Goal: Check status: Check status

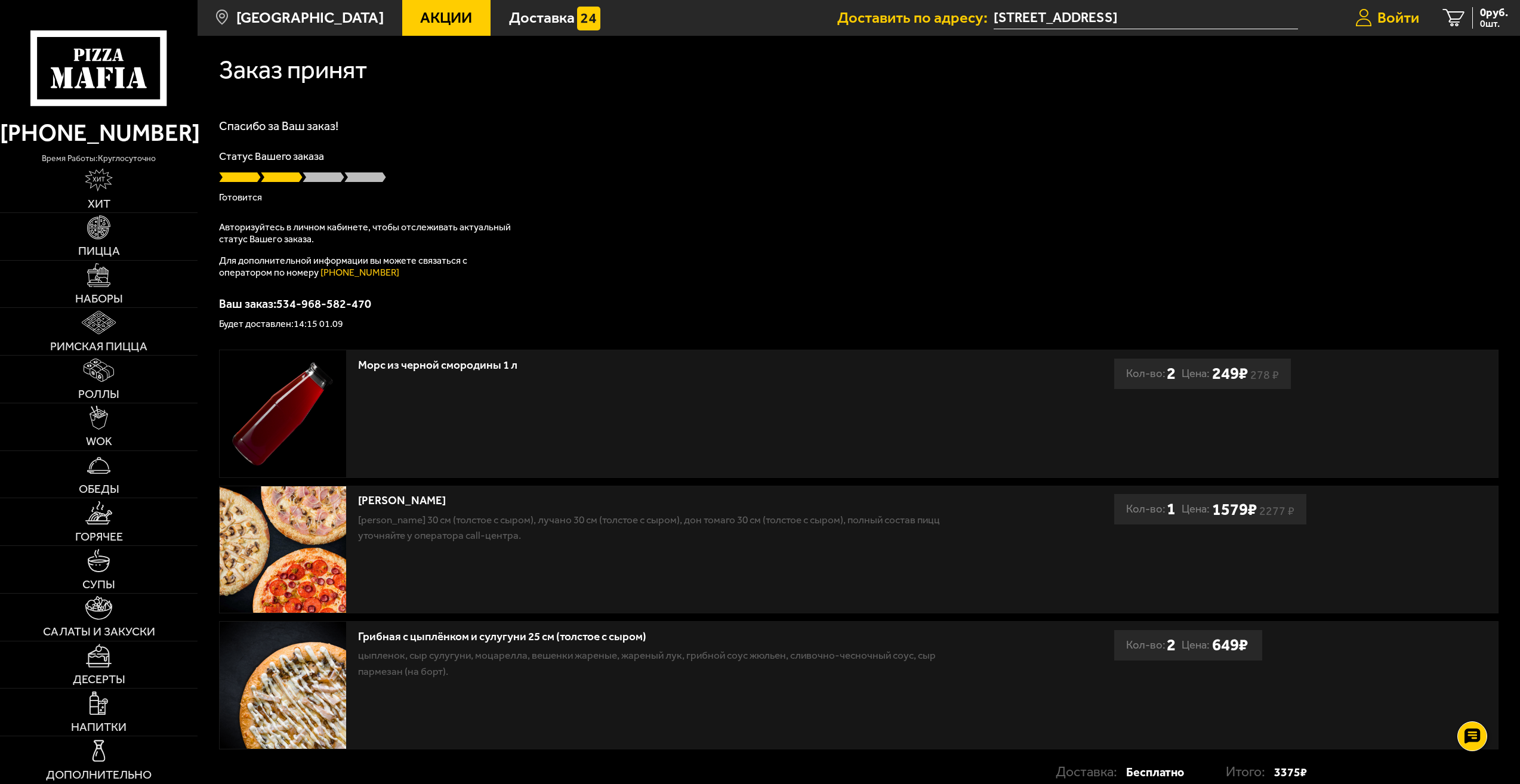
click at [1405, 22] on span "Войти" at bounding box center [1398, 17] width 42 height 15
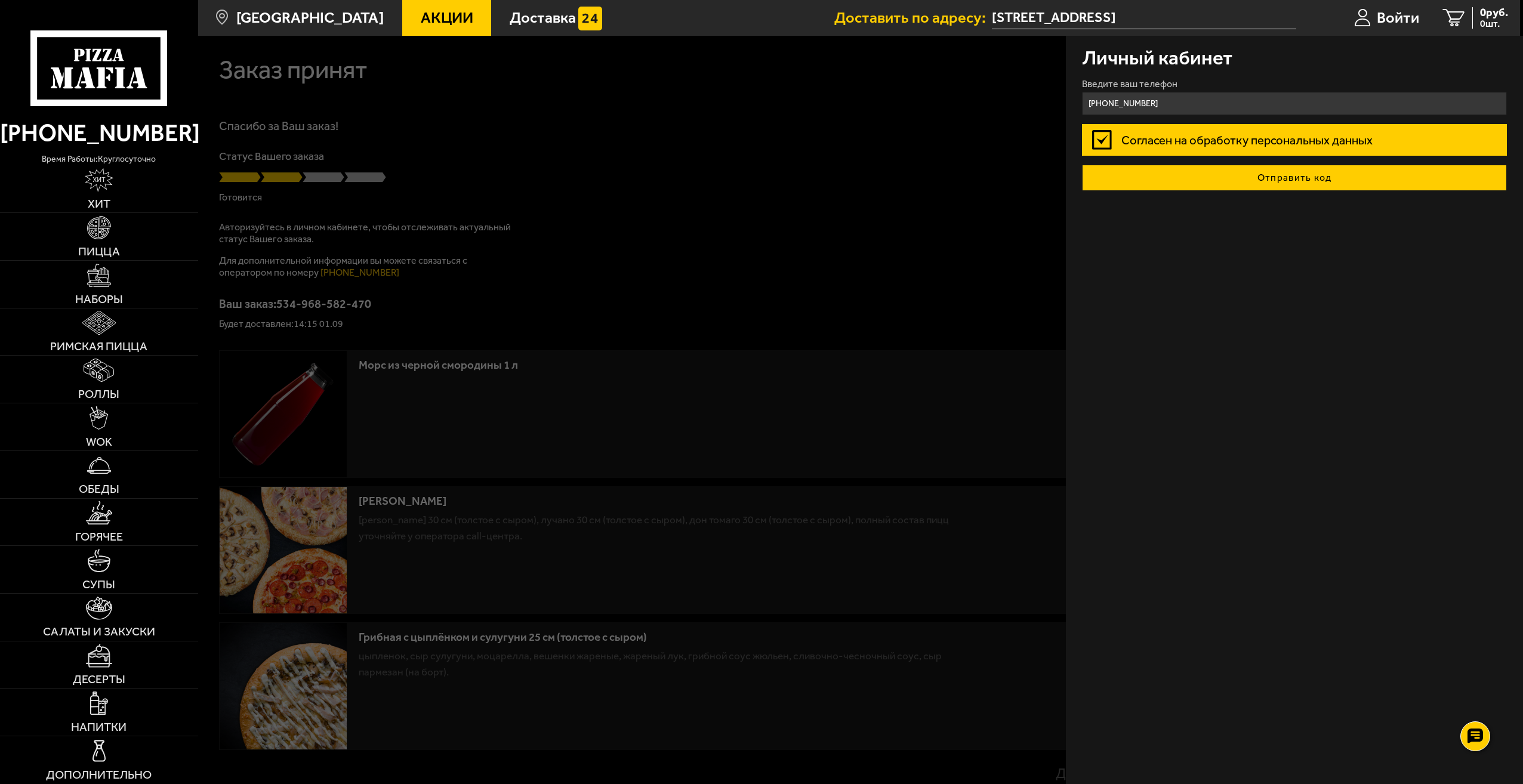
type input "[PHONE_NUMBER]"
click at [1279, 182] on button "Отправить код" at bounding box center [1295, 177] width 425 height 26
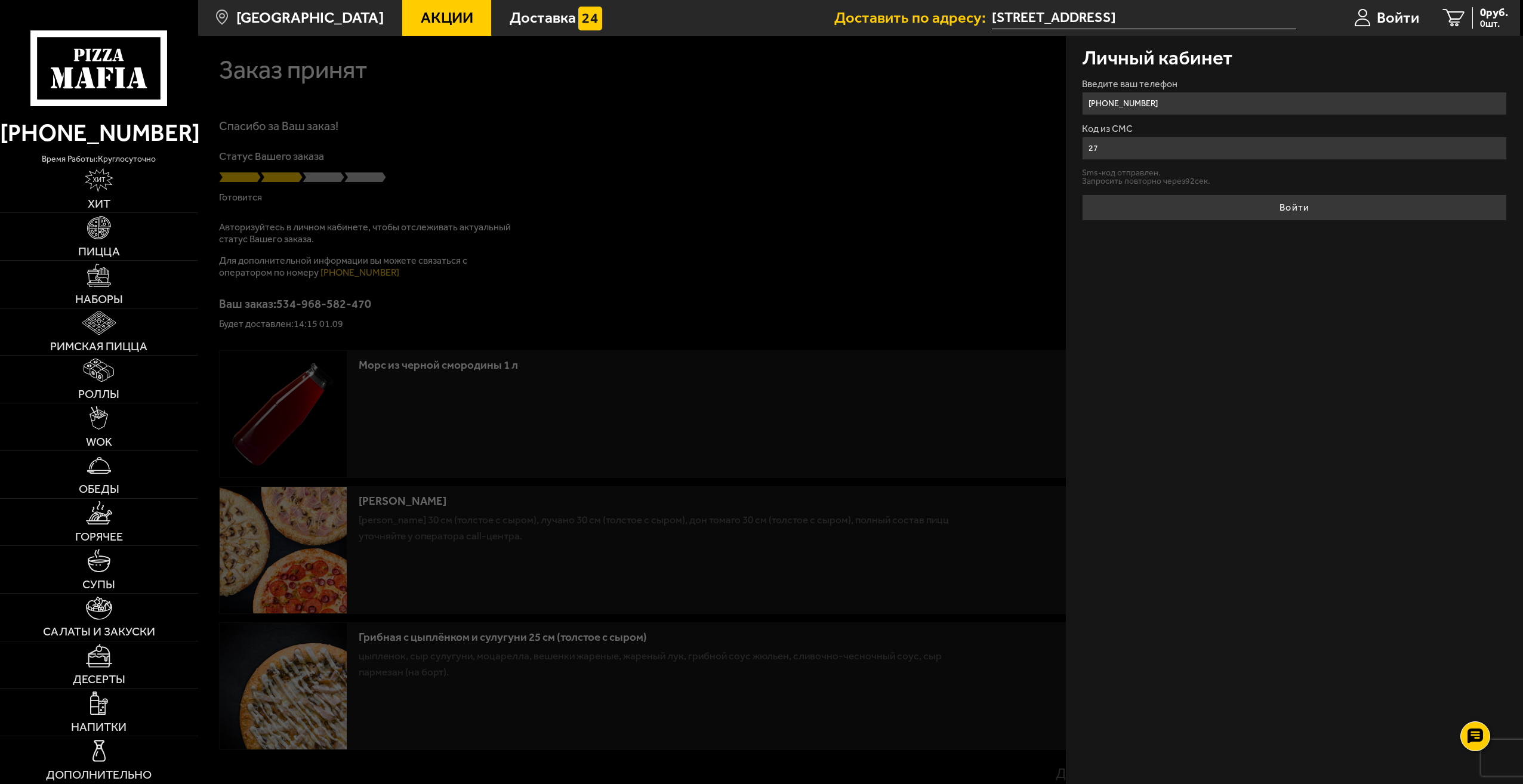
type input "2"
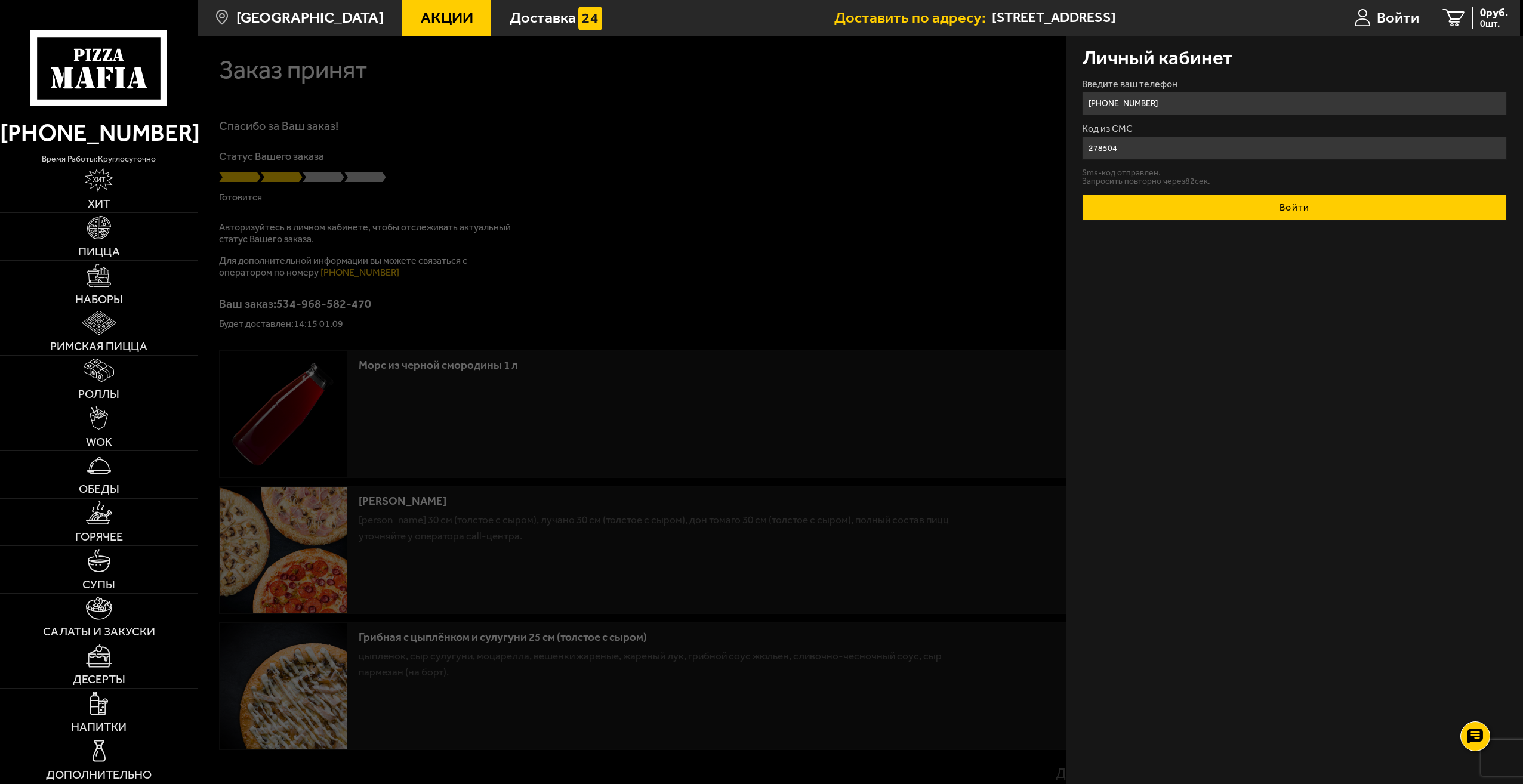
type input "278504"
click at [1252, 215] on button "Войти" at bounding box center [1295, 207] width 425 height 26
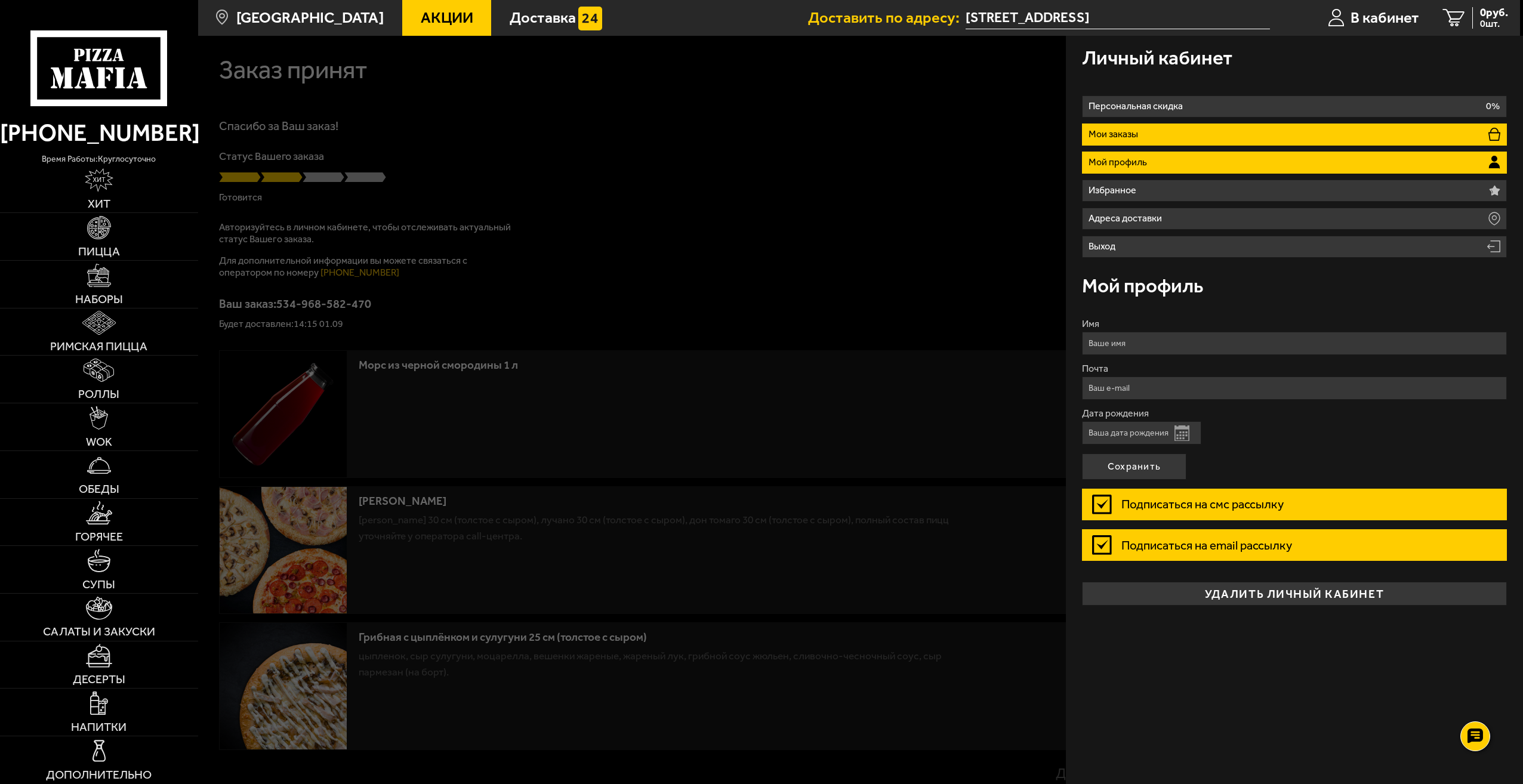
click at [1475, 134] on li "Мои заказы" at bounding box center [1295, 134] width 425 height 22
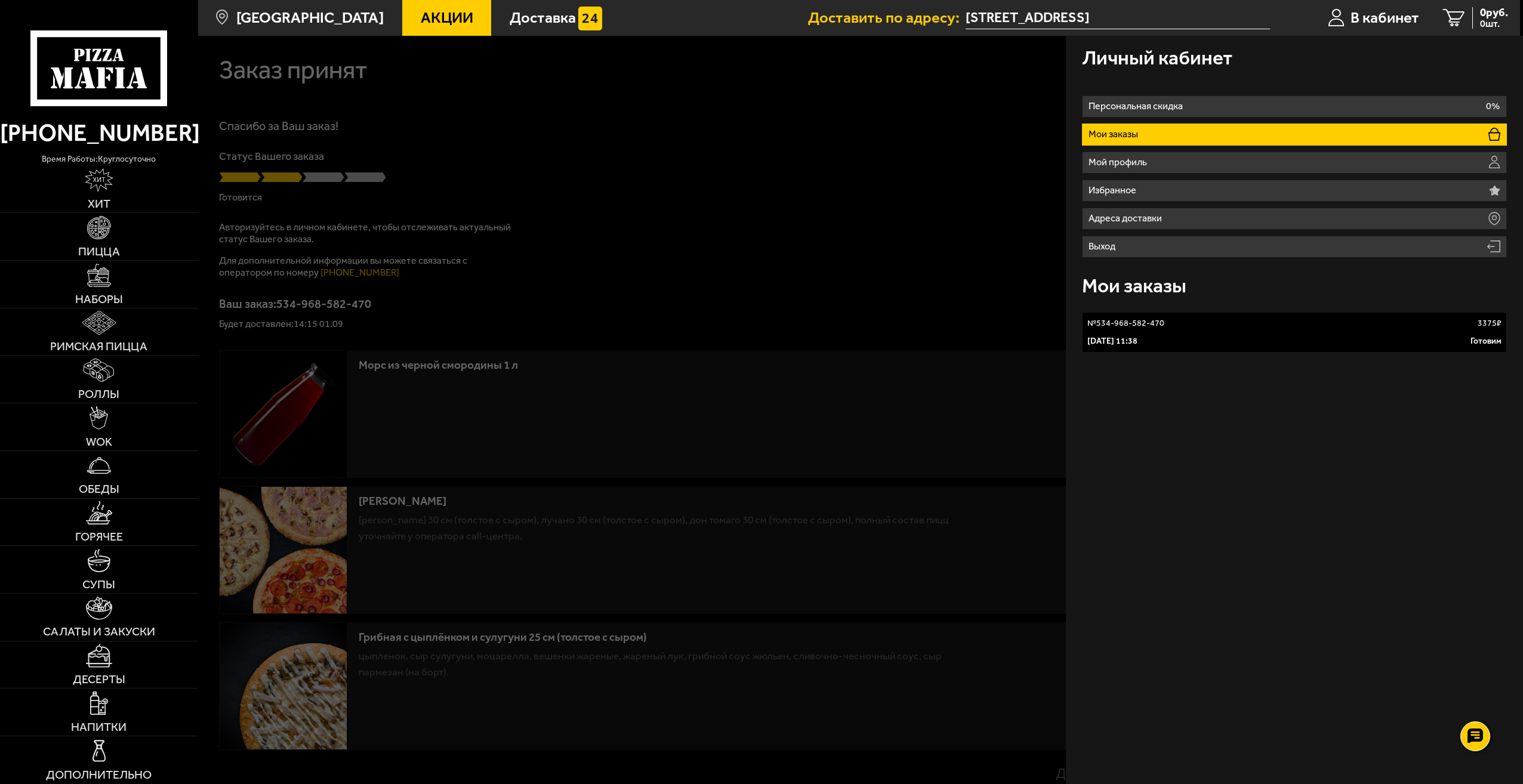
click at [1481, 337] on p "Готовим" at bounding box center [1486, 342] width 31 height 12
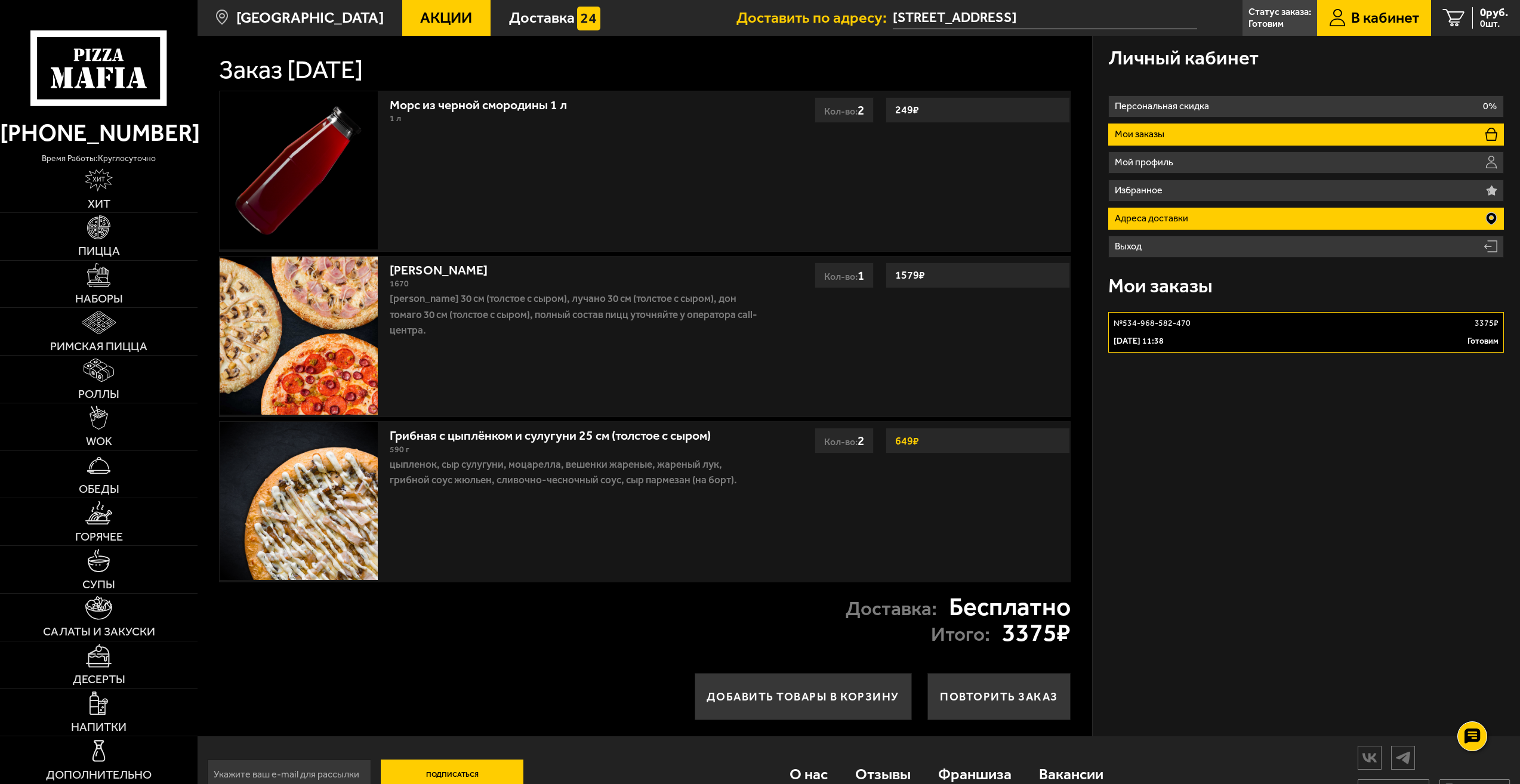
click at [1334, 219] on li "Адреса доставки" at bounding box center [1306, 218] width 396 height 22
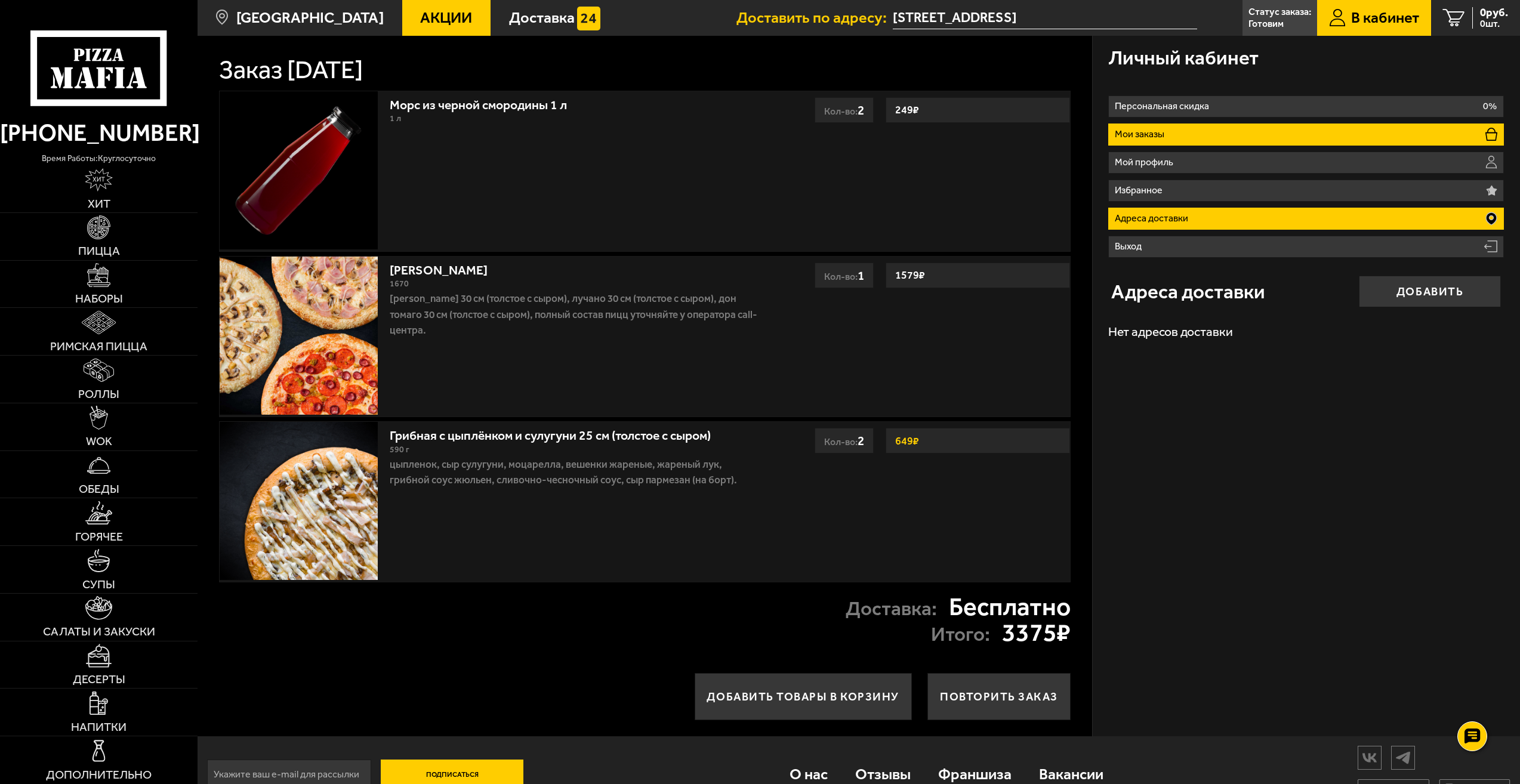
click at [1439, 136] on li "Мои заказы" at bounding box center [1306, 134] width 396 height 22
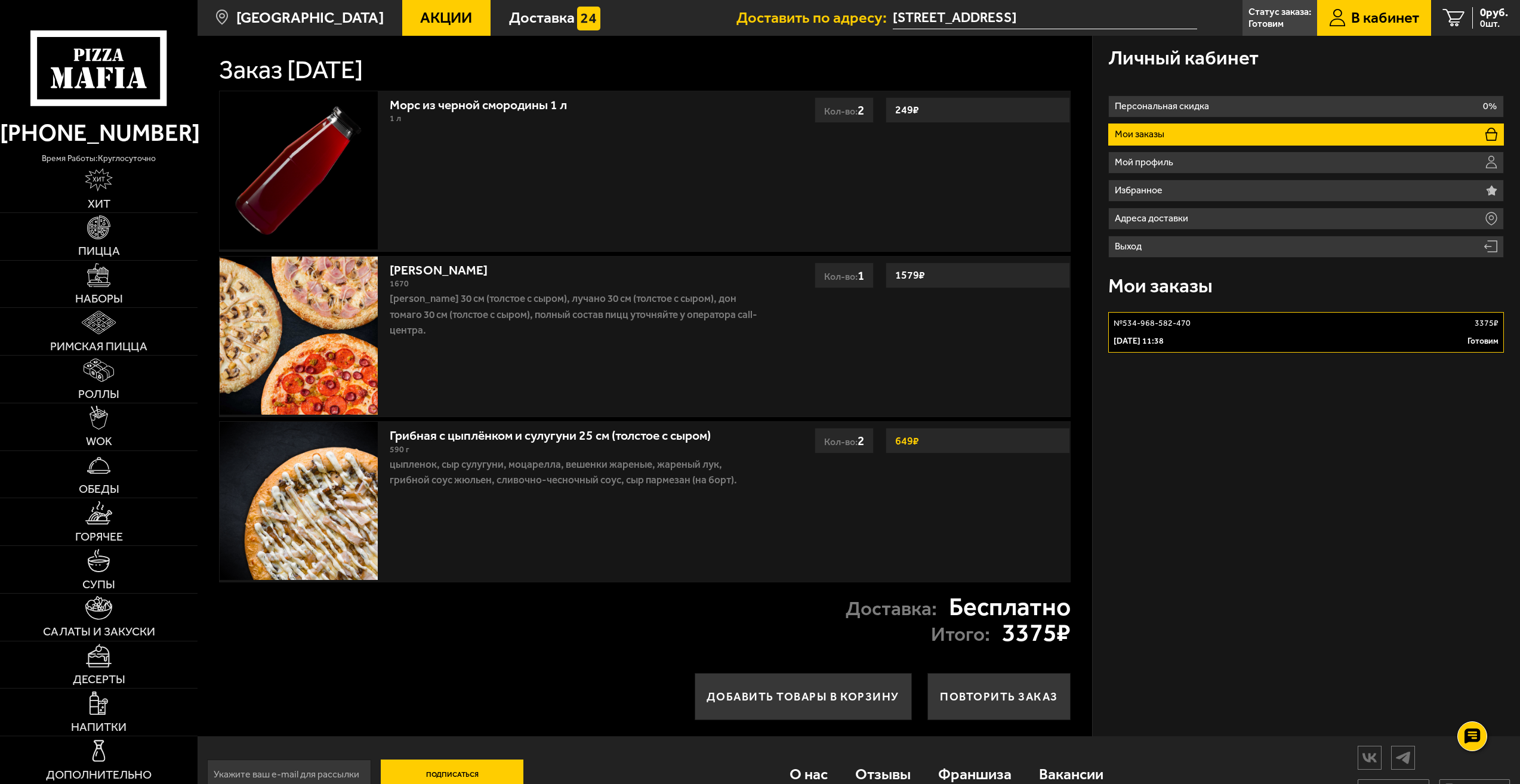
click at [1154, 328] on p "№ 534-968-582-470" at bounding box center [1152, 324] width 77 height 12
click at [1382, 331] on link "№ 534-968-582-470 3375 ₽ [DATE] 11:38 Готовим" at bounding box center [1306, 332] width 396 height 41
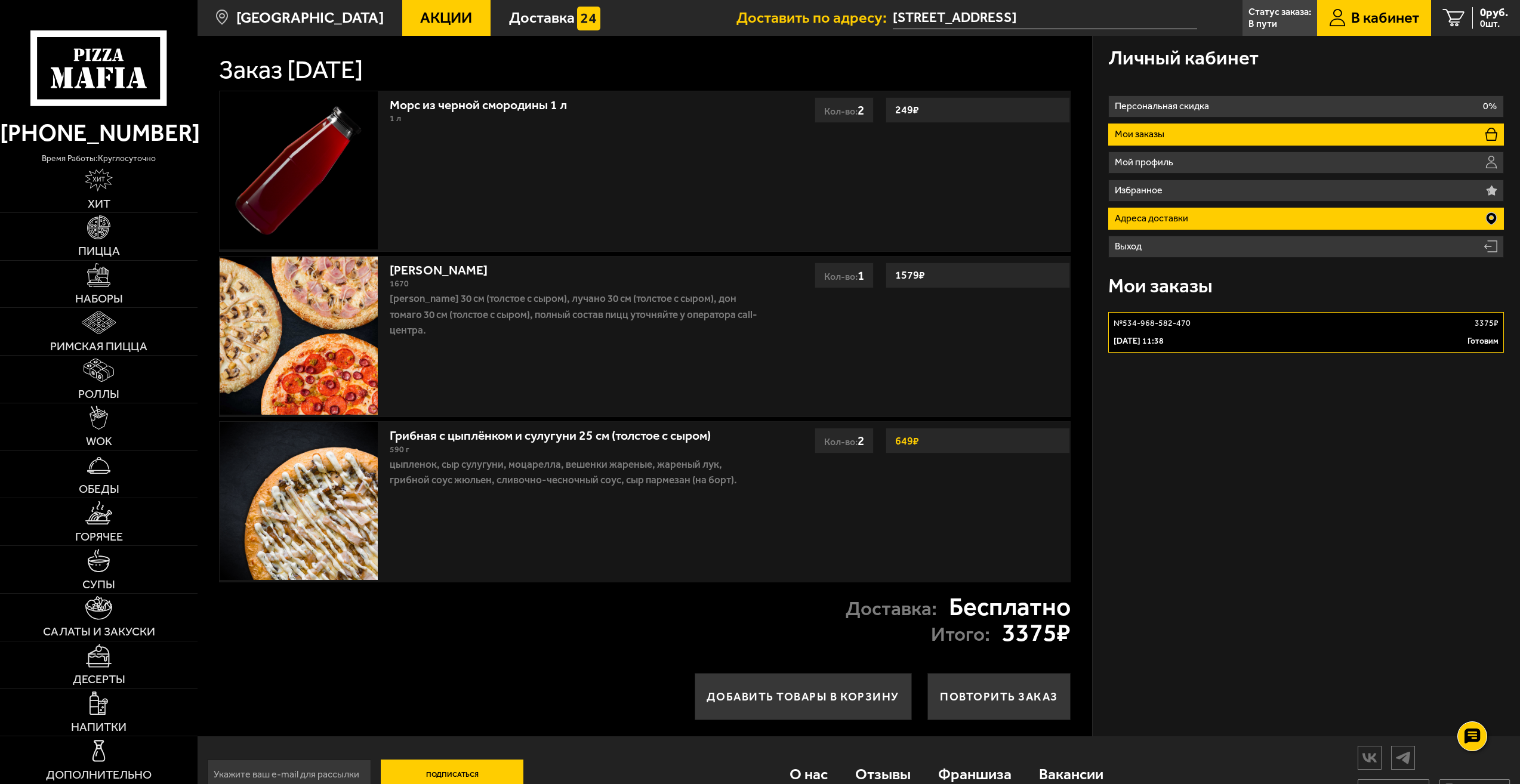
click at [1206, 222] on li "Адреса доставки" at bounding box center [1306, 218] width 396 height 22
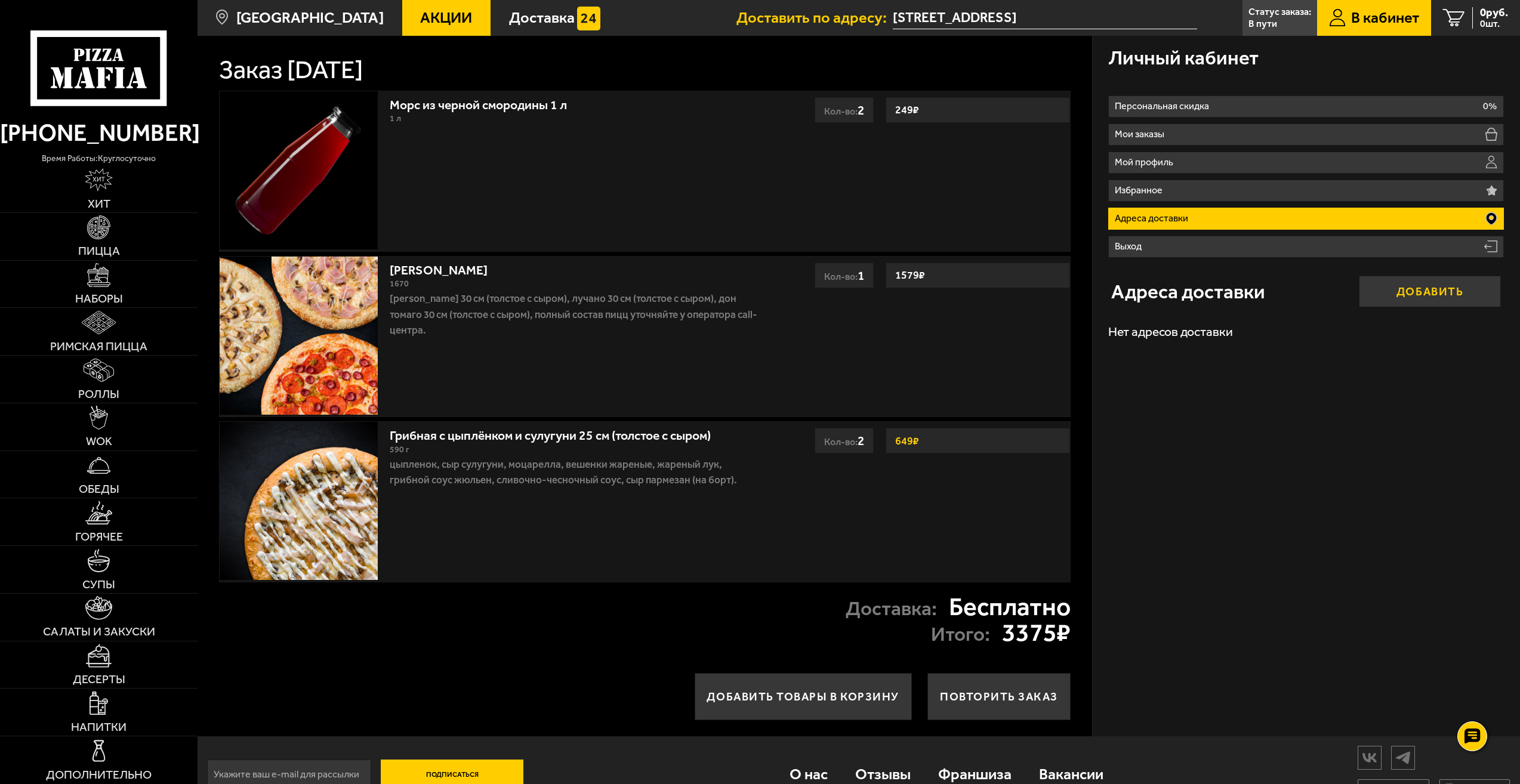
click at [1431, 289] on button "Добавить" at bounding box center [1430, 292] width 143 height 32
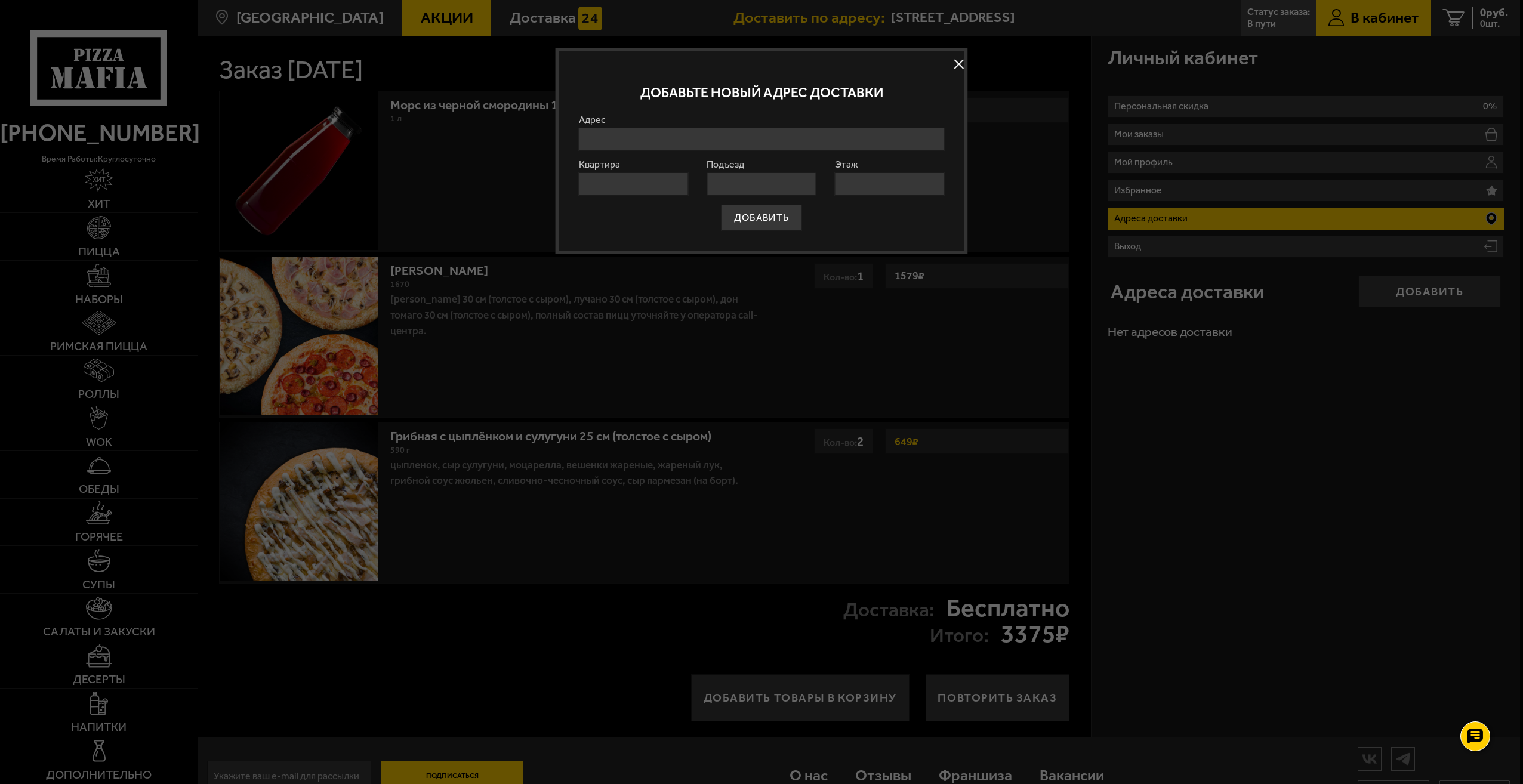
click at [644, 139] on input "Адрес" at bounding box center [762, 138] width 366 height 23
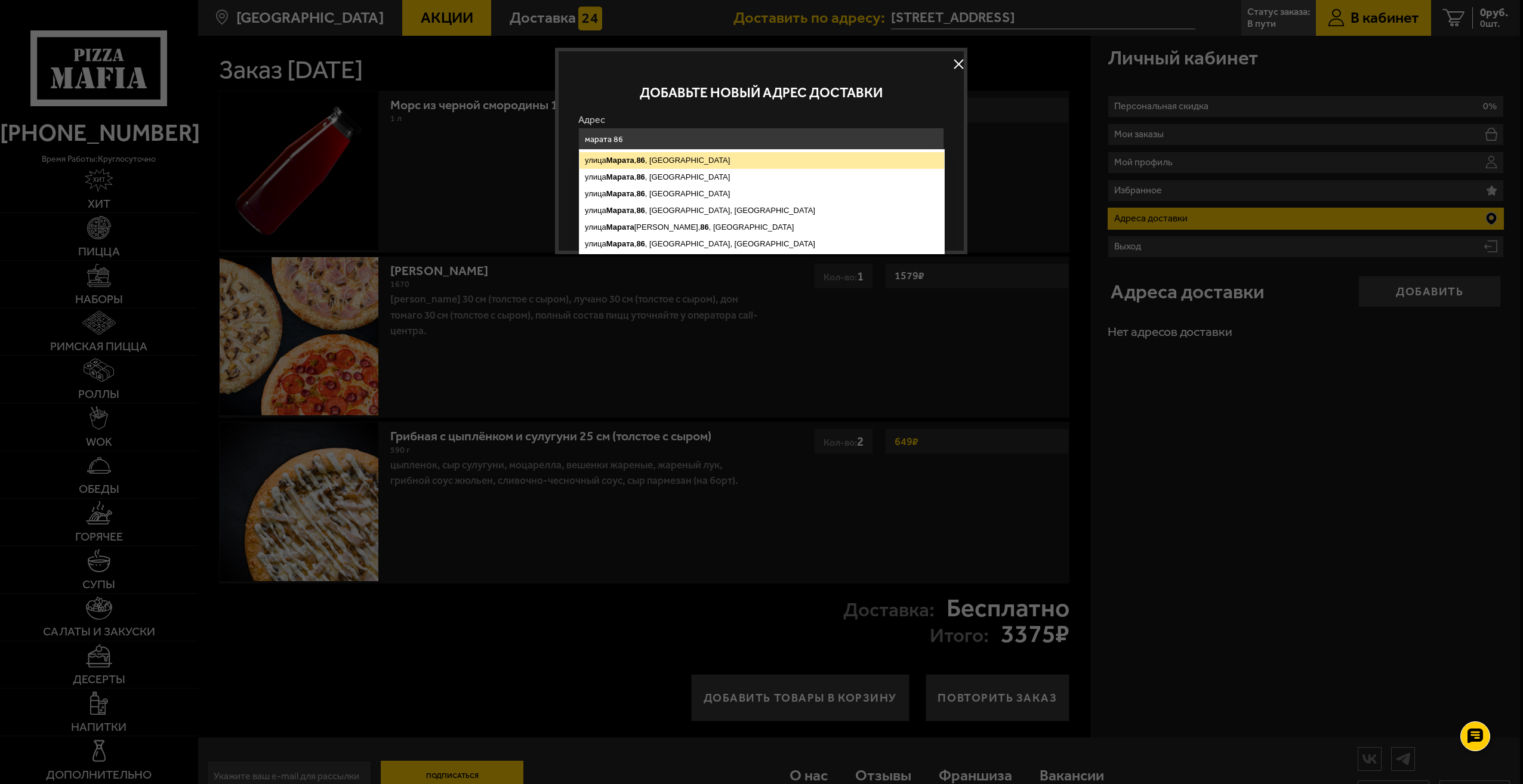
click at [648, 161] on ymaps "[STREET_ADDRESS]" at bounding box center [762, 160] width 365 height 17
type input "[STREET_ADDRESS]"
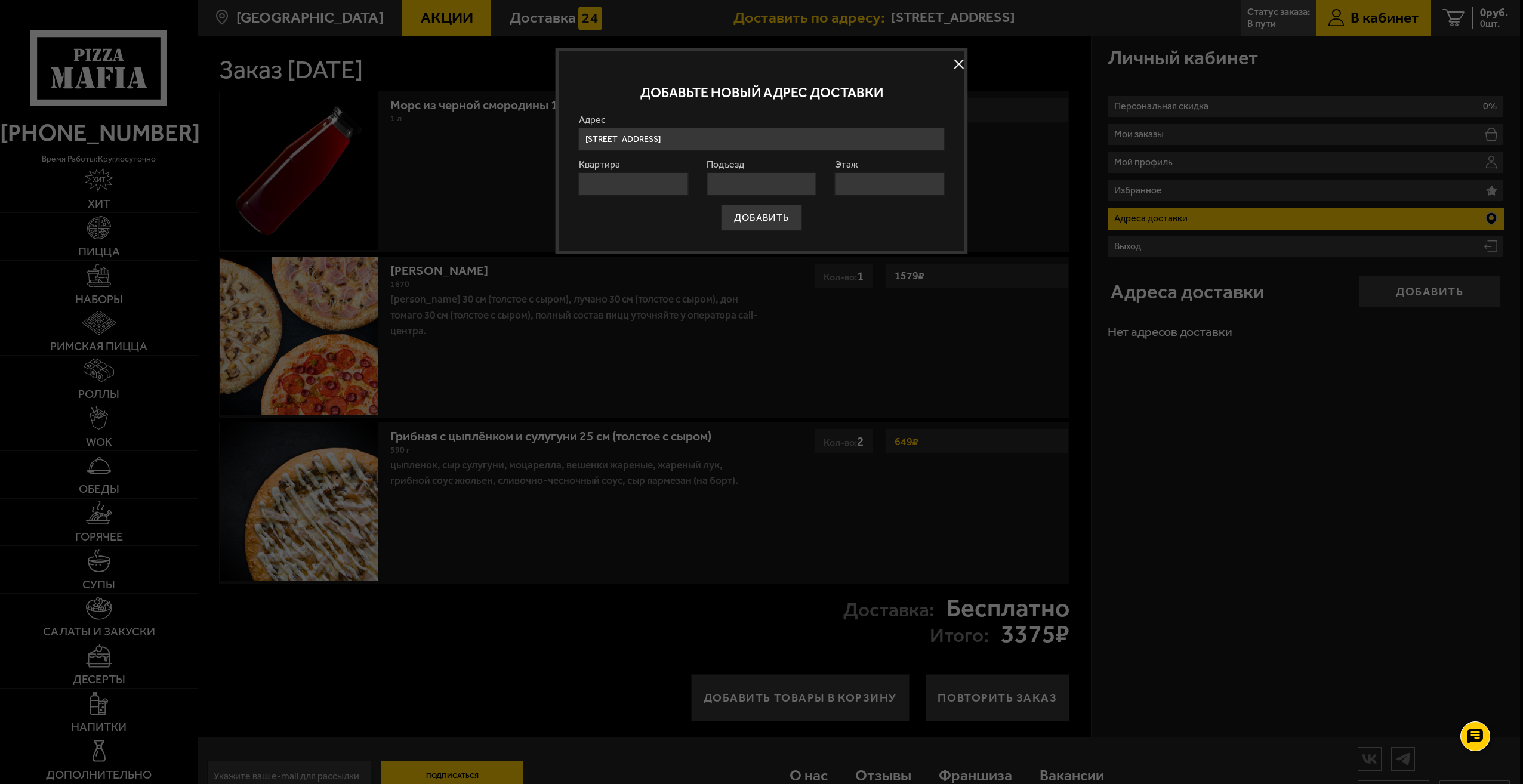
click at [637, 178] on input "Квартира" at bounding box center [634, 183] width 110 height 23
click at [776, 183] on input "Подъезд" at bounding box center [762, 183] width 110 height 23
type input "1"
click at [858, 179] on input "Этаж" at bounding box center [890, 183] width 110 height 23
type input "1"
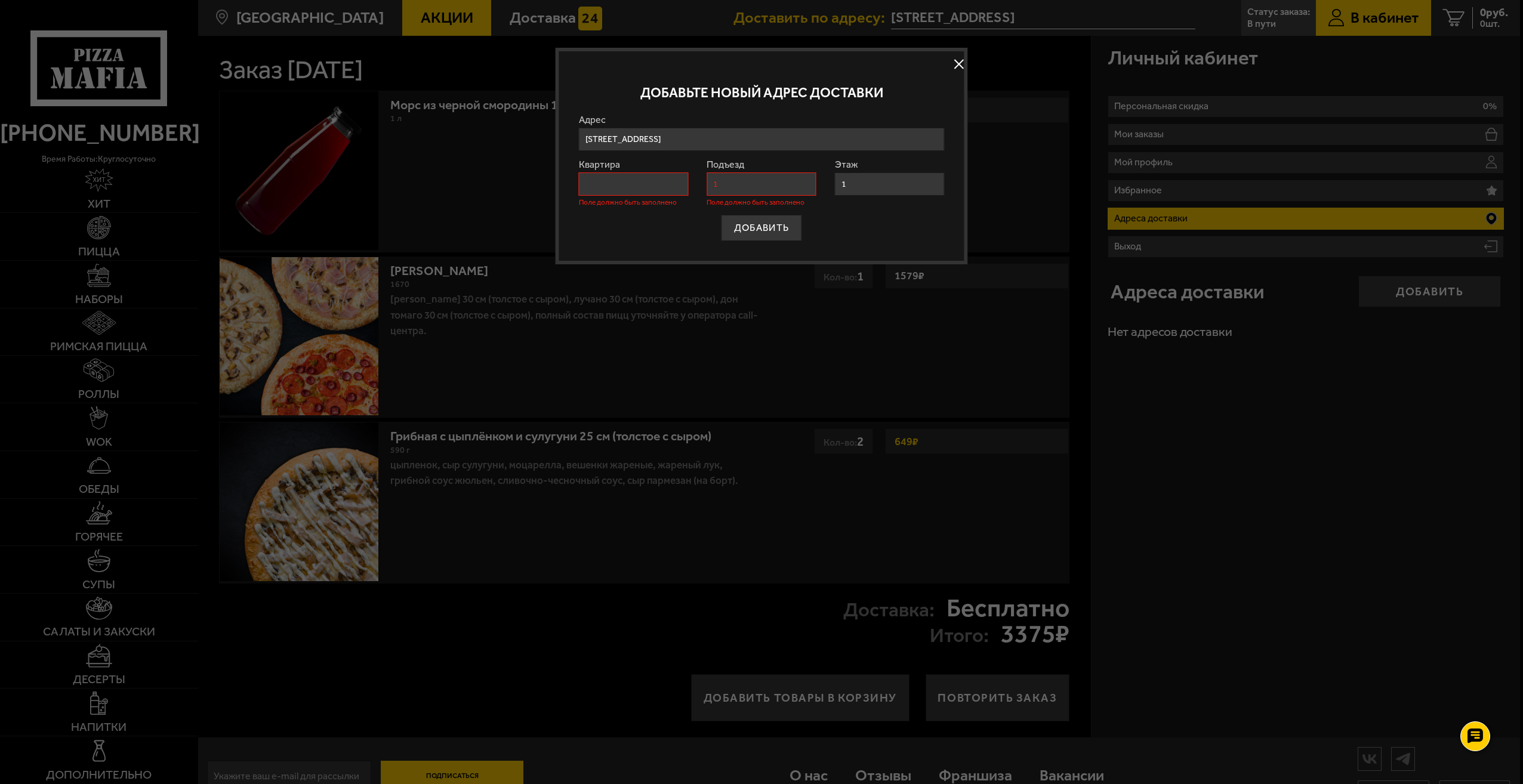
click at [654, 186] on input "Квартира" at bounding box center [634, 183] width 110 height 23
click at [621, 191] on input "Квартира" at bounding box center [634, 183] width 110 height 23
type input "1"
click at [721, 304] on div at bounding box center [762, 392] width 1523 height 784
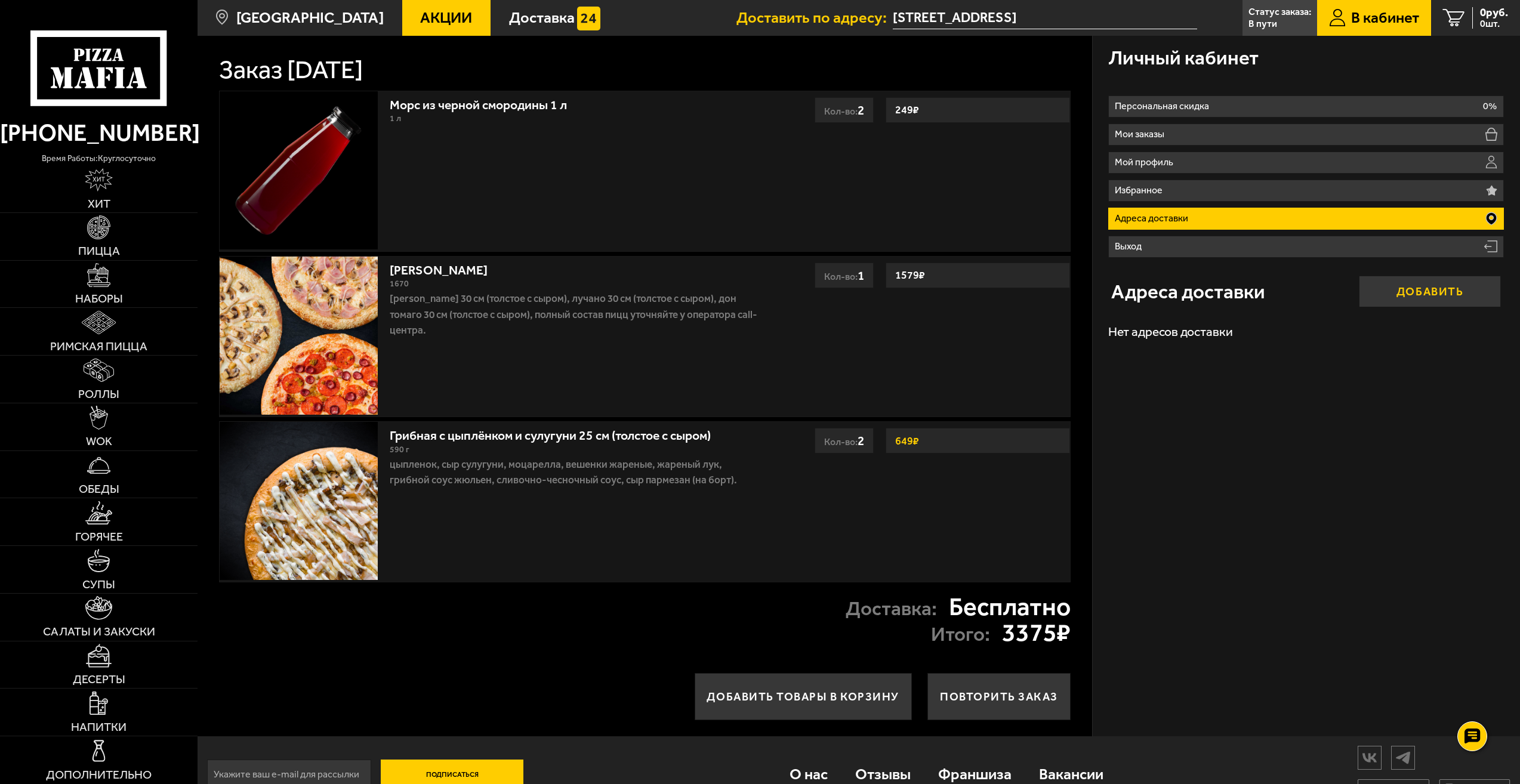
click at [1380, 303] on button "Добавить" at bounding box center [1430, 292] width 143 height 32
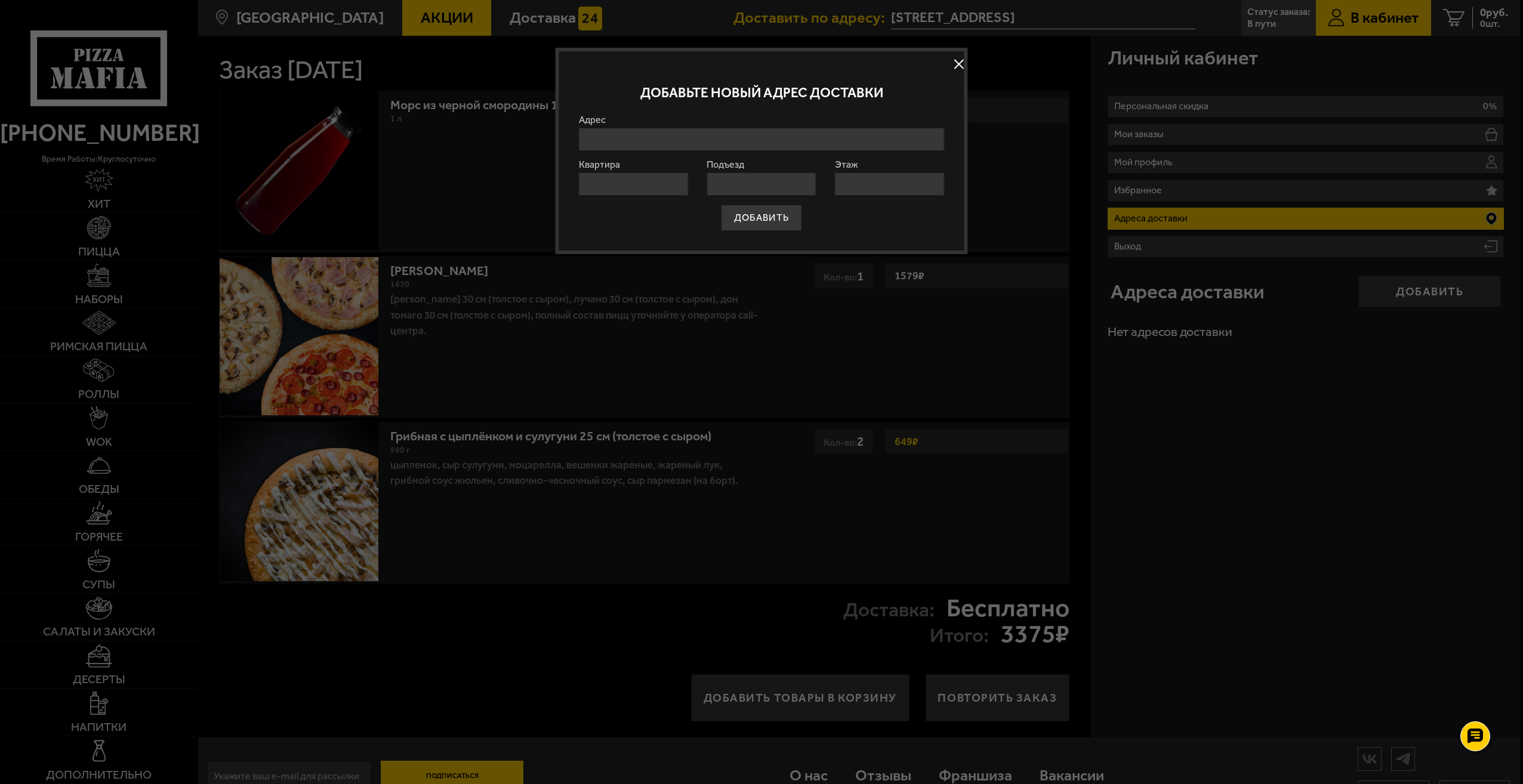
click at [636, 139] on input "Адрес" at bounding box center [762, 138] width 366 height 23
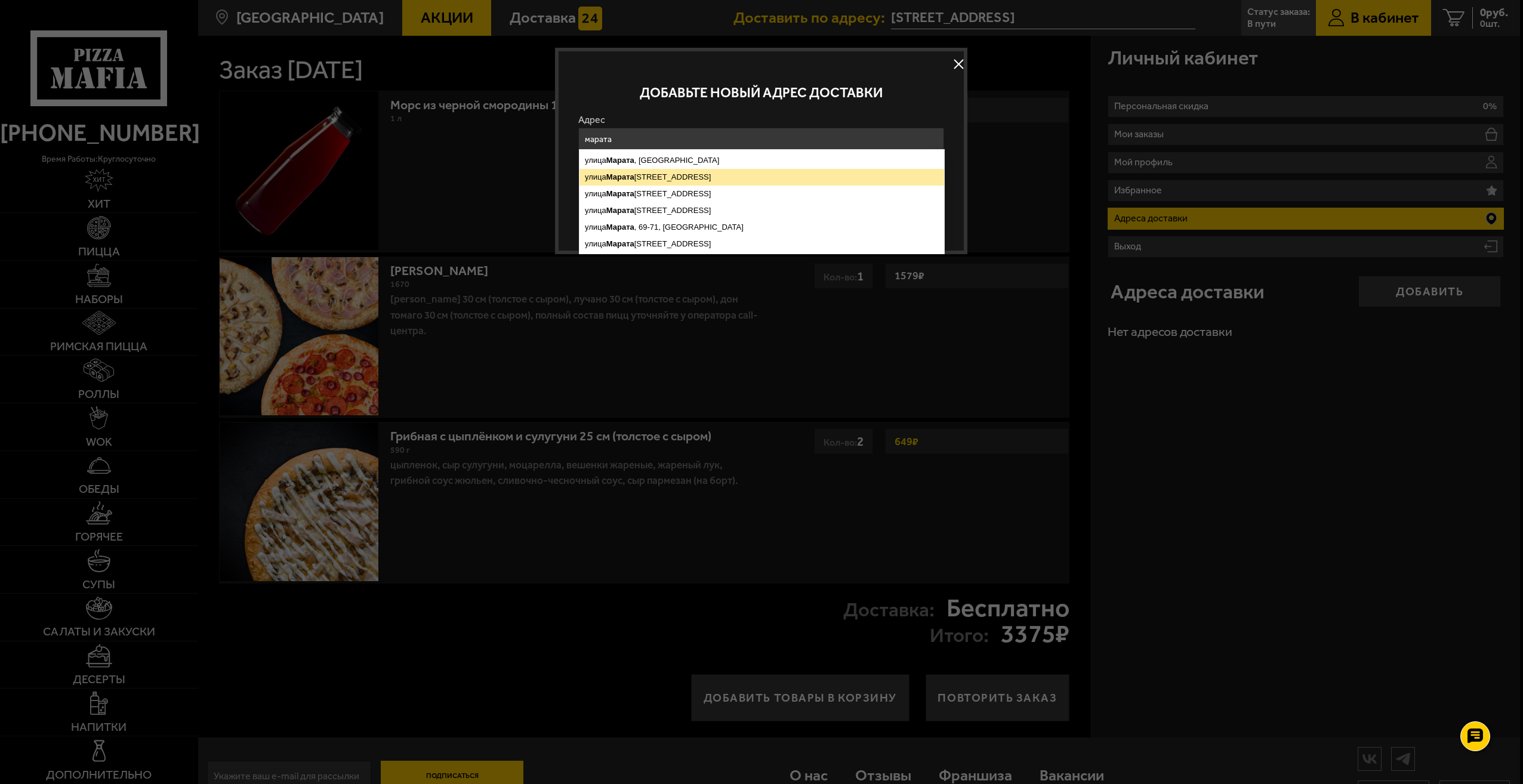
click at [648, 174] on ymaps "[STREET_ADDRESS]" at bounding box center [762, 176] width 365 height 17
type input "[STREET_ADDRESS]"
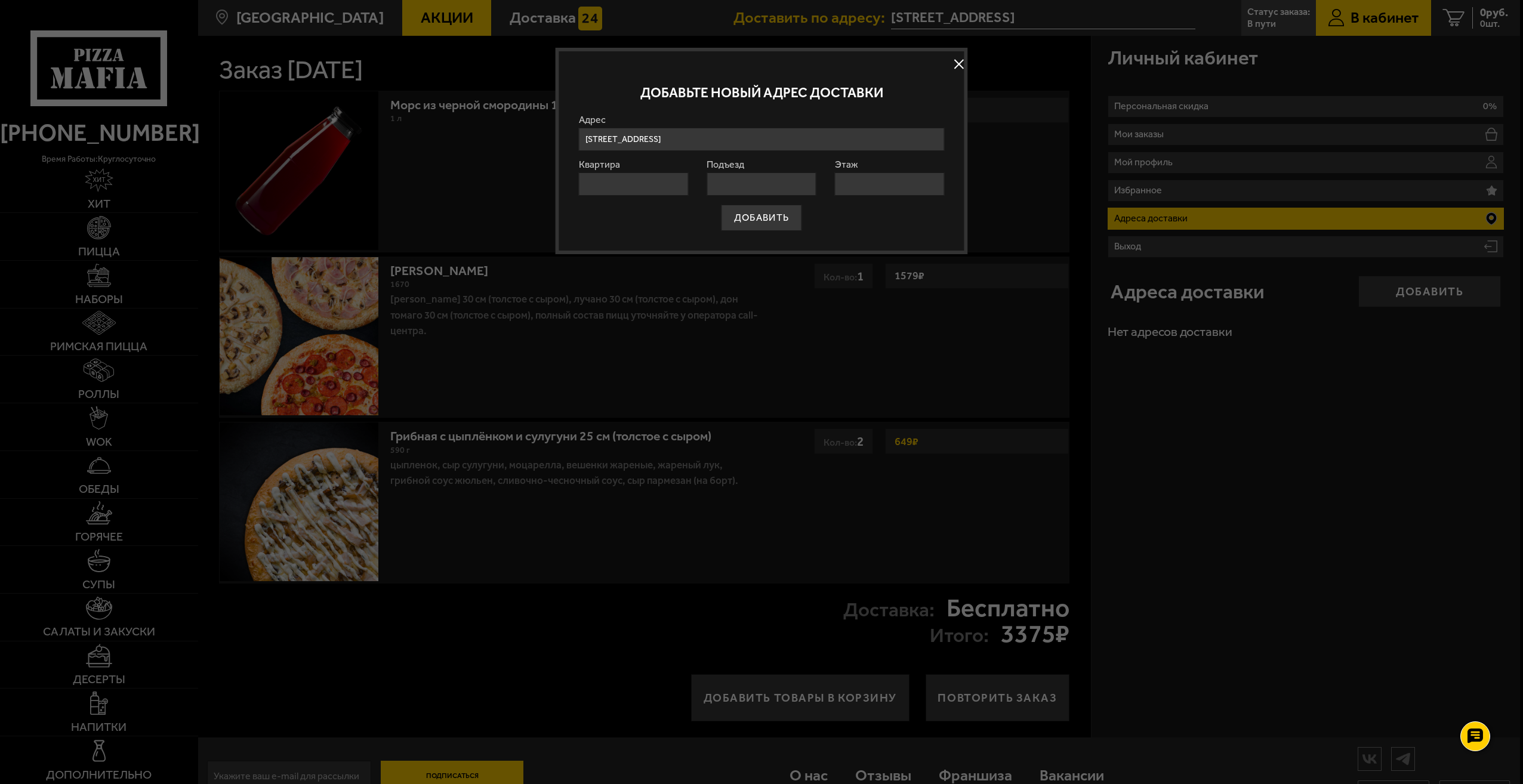
click at [637, 183] on input "Квартира" at bounding box center [634, 183] width 110 height 23
type input "1"
click at [721, 184] on input "Подъезд" at bounding box center [762, 183] width 110 height 23
click at [719, 183] on input "Подъезд" at bounding box center [762, 183] width 110 height 23
type input "1"
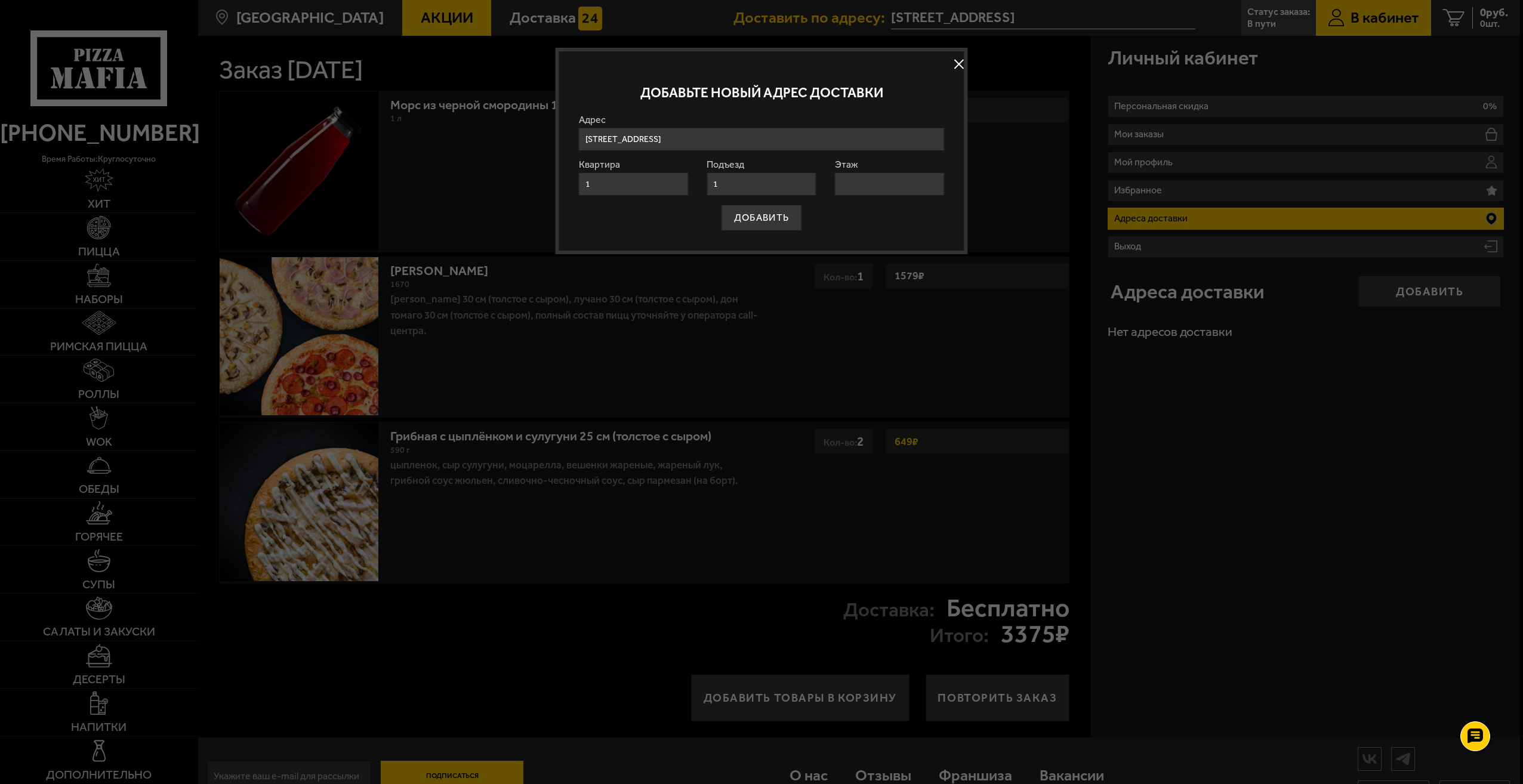
click at [883, 189] on input "Этаж" at bounding box center [890, 183] width 110 height 23
type input "1"
click at [874, 219] on div "ДОБАВИТЬ" at bounding box center [762, 228] width 366 height 26
click at [596, 185] on input "1" at bounding box center [634, 183] width 110 height 23
click at [747, 213] on button "ДОБАВИТЬ" at bounding box center [762, 217] width 80 height 26
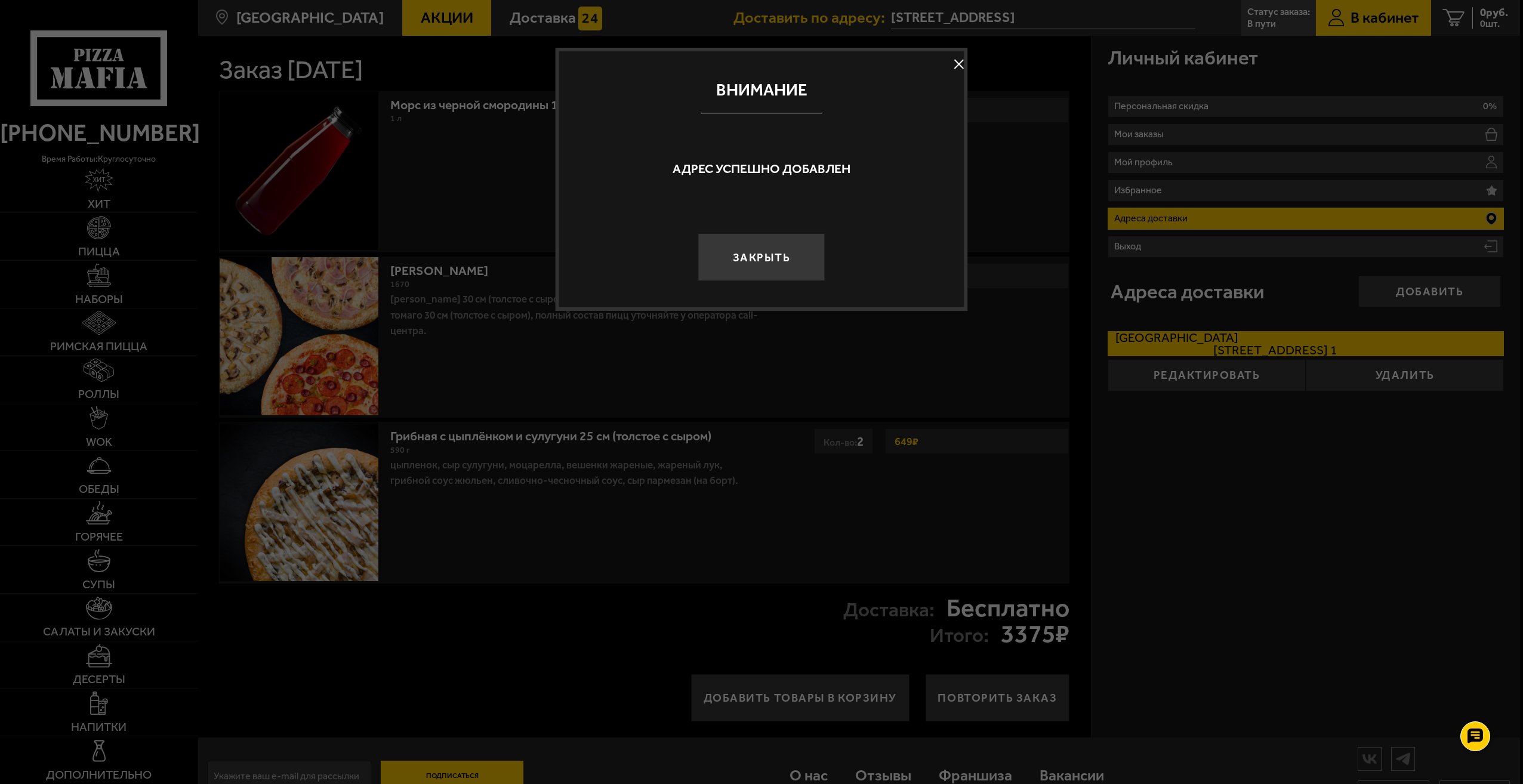
click at [958, 65] on button at bounding box center [959, 65] width 18 height 18
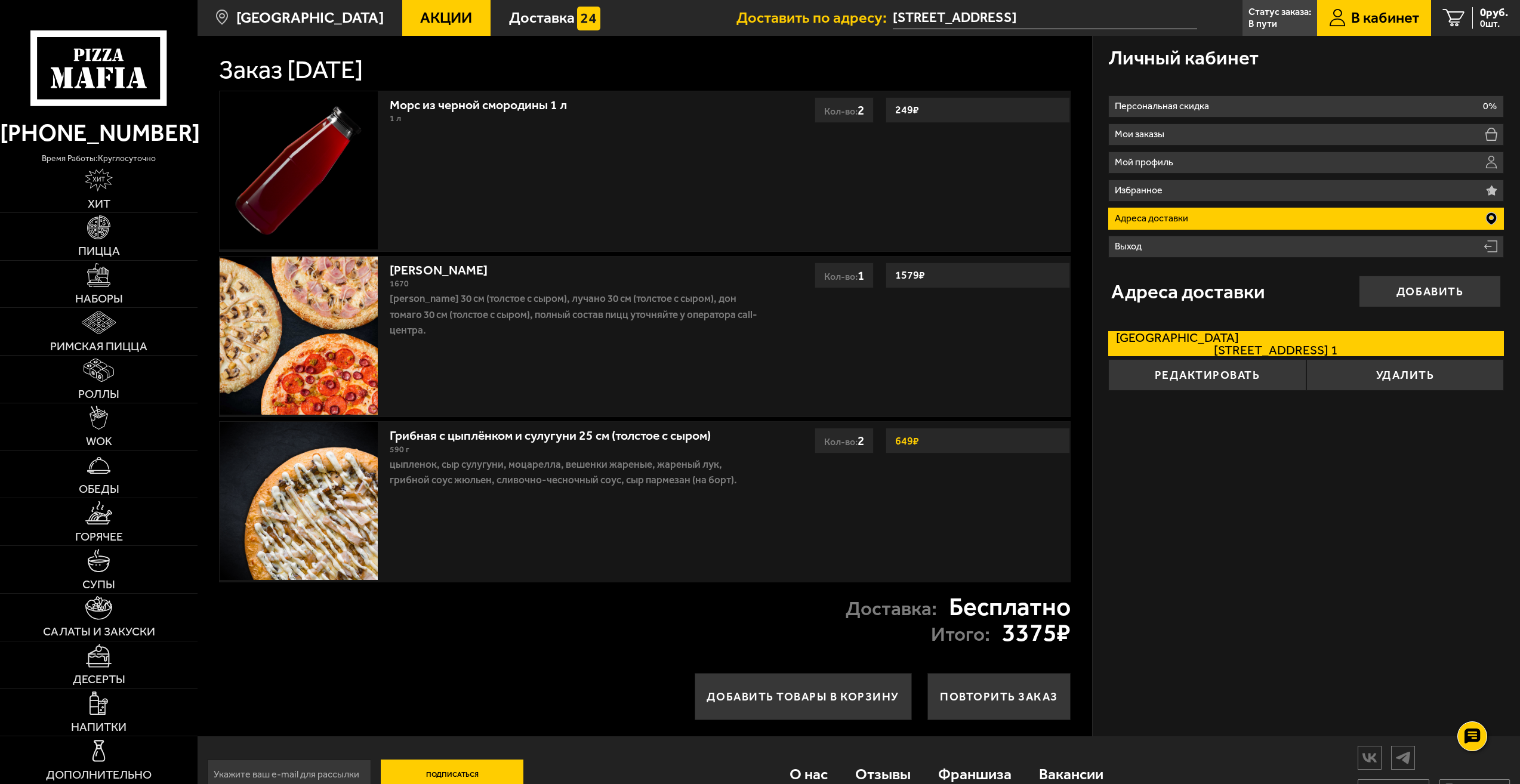
click at [948, 22] on input "[STREET_ADDRESS]" at bounding box center [1045, 18] width 304 height 22
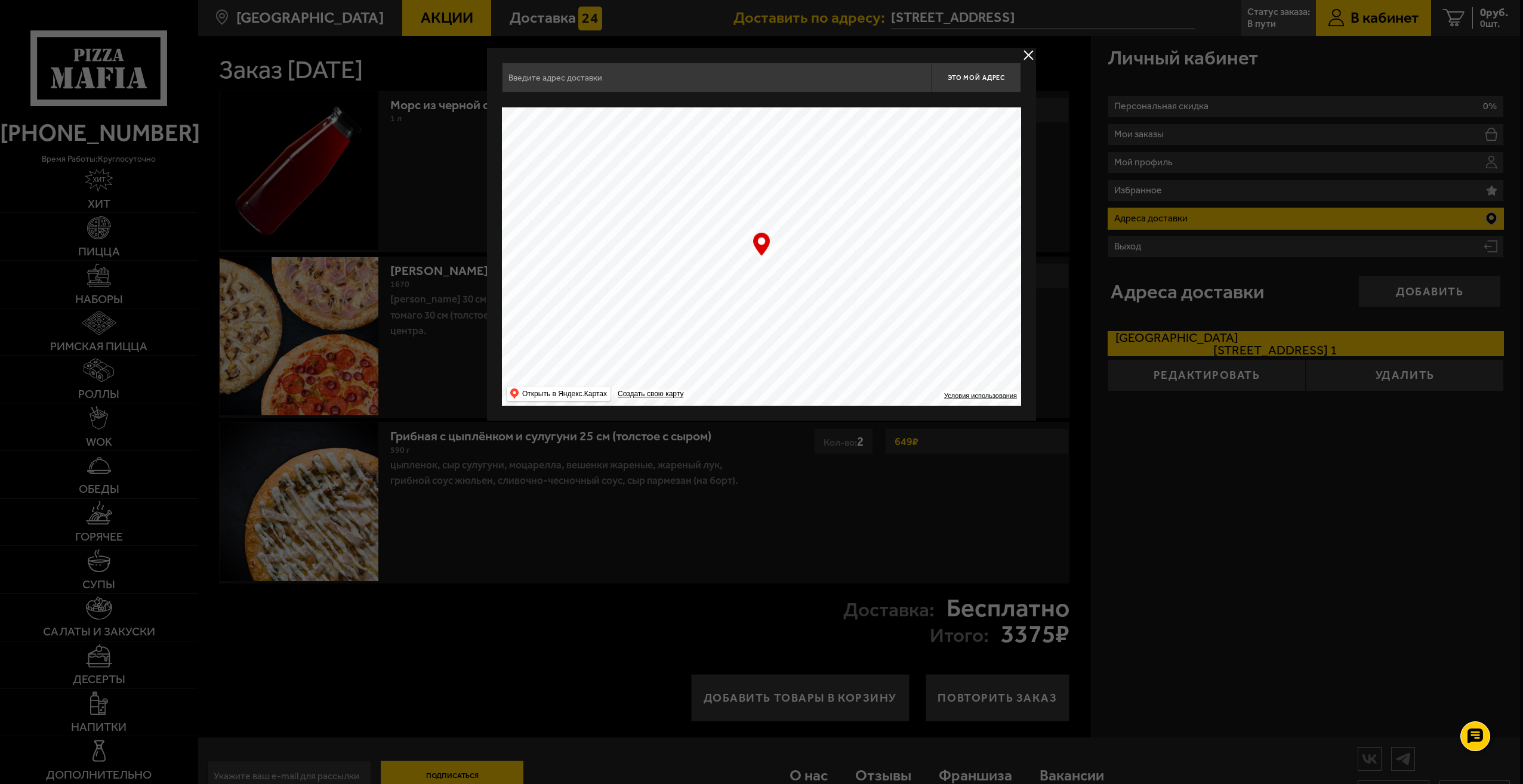
type input "[STREET_ADDRESS]"
click at [1027, 53] on button "delivery type" at bounding box center [1029, 55] width 15 height 15
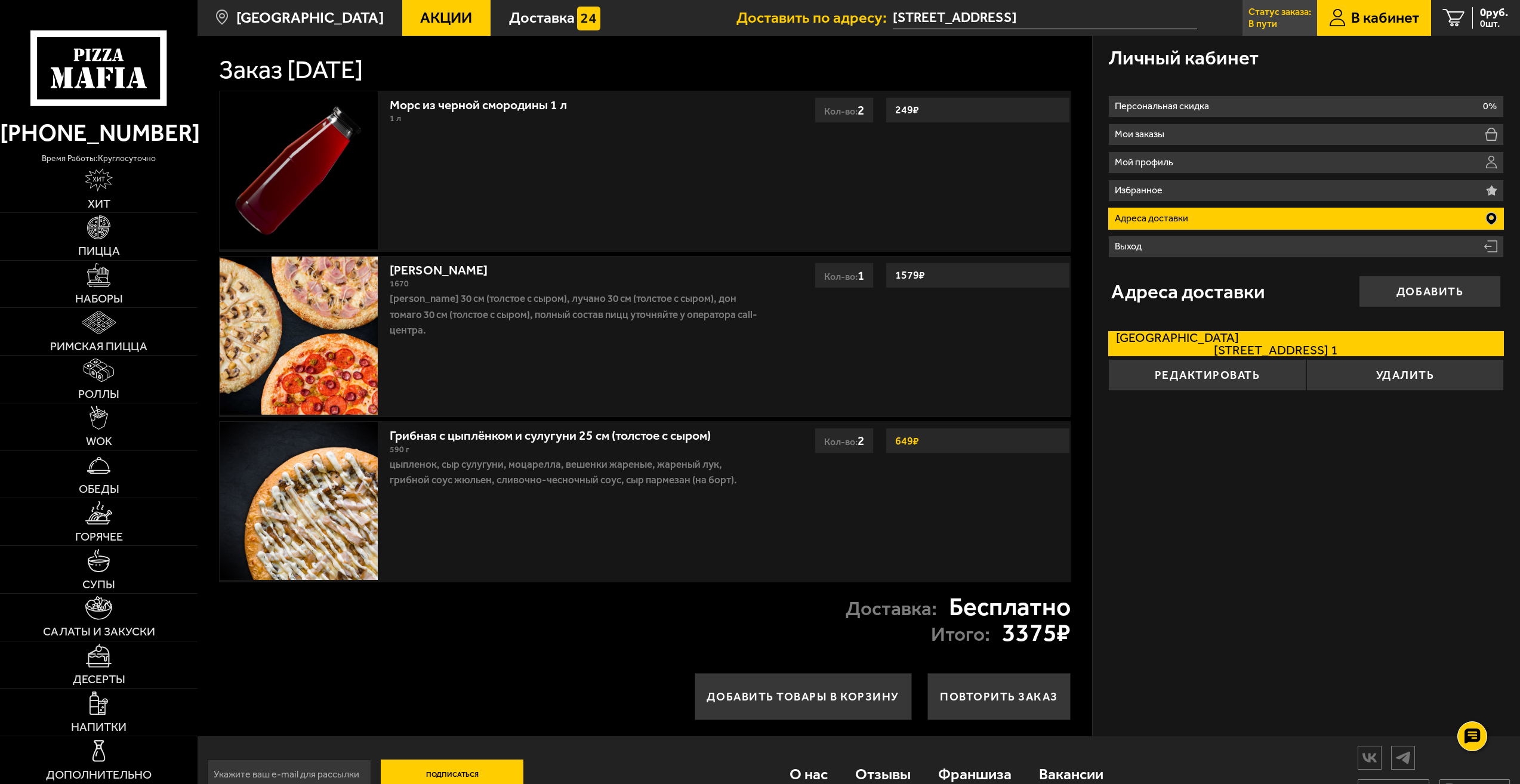
click at [1263, 23] on p "В пути" at bounding box center [1263, 24] width 29 height 10
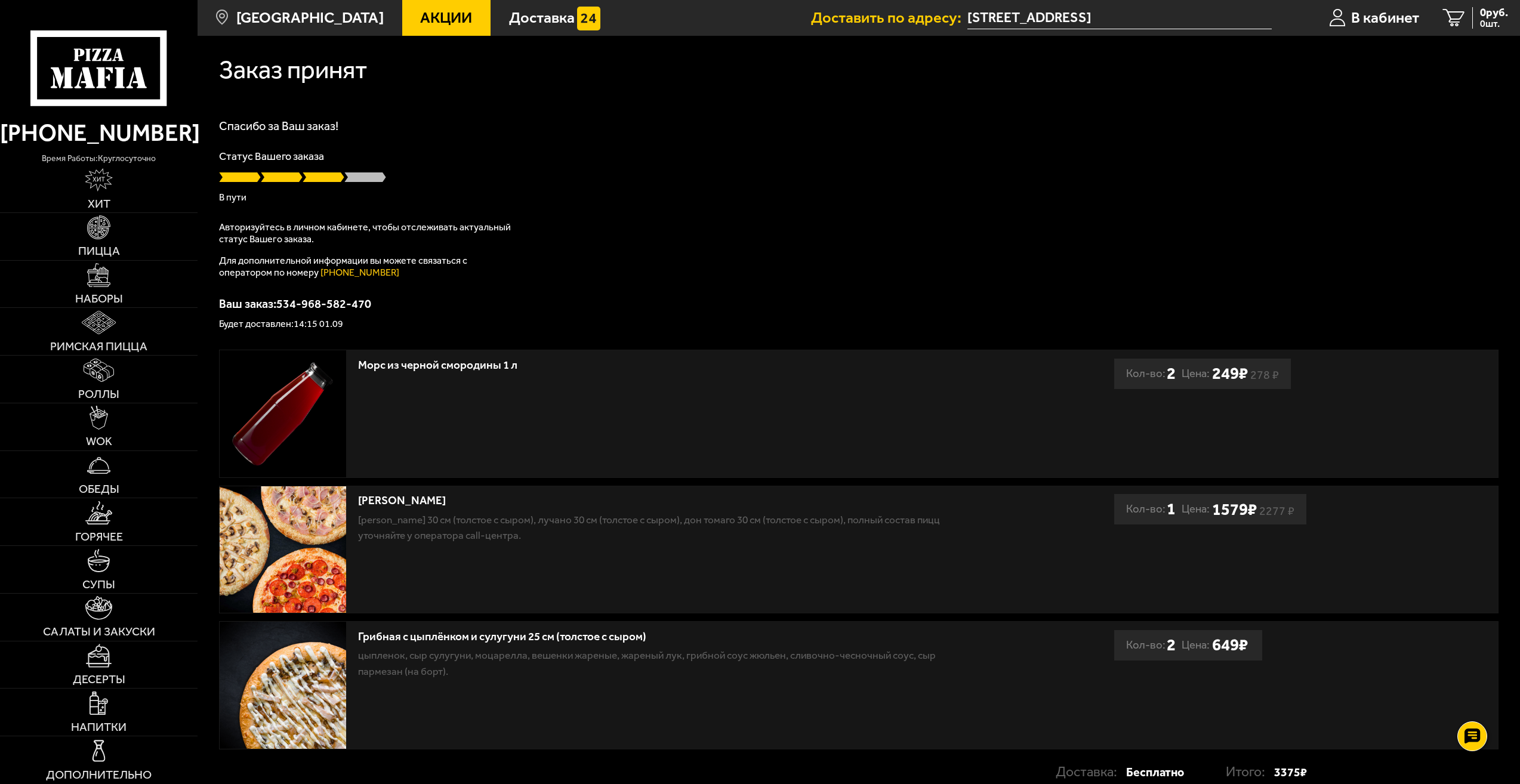
click at [988, 15] on input "[STREET_ADDRESS]" at bounding box center [1119, 18] width 304 height 22
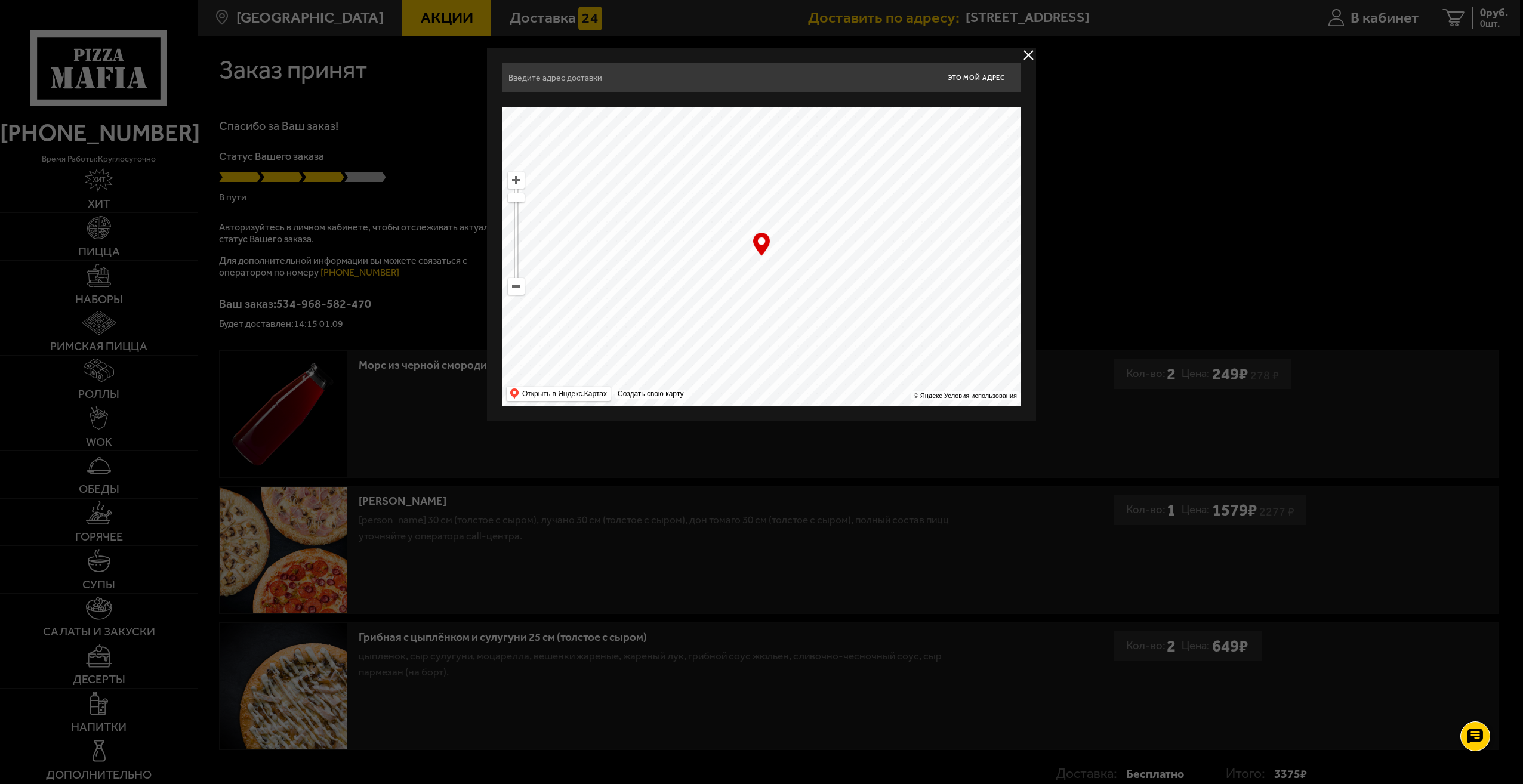
type input "[STREET_ADDRESS]"
click at [1032, 53] on button "delivery type" at bounding box center [1029, 55] width 15 height 15
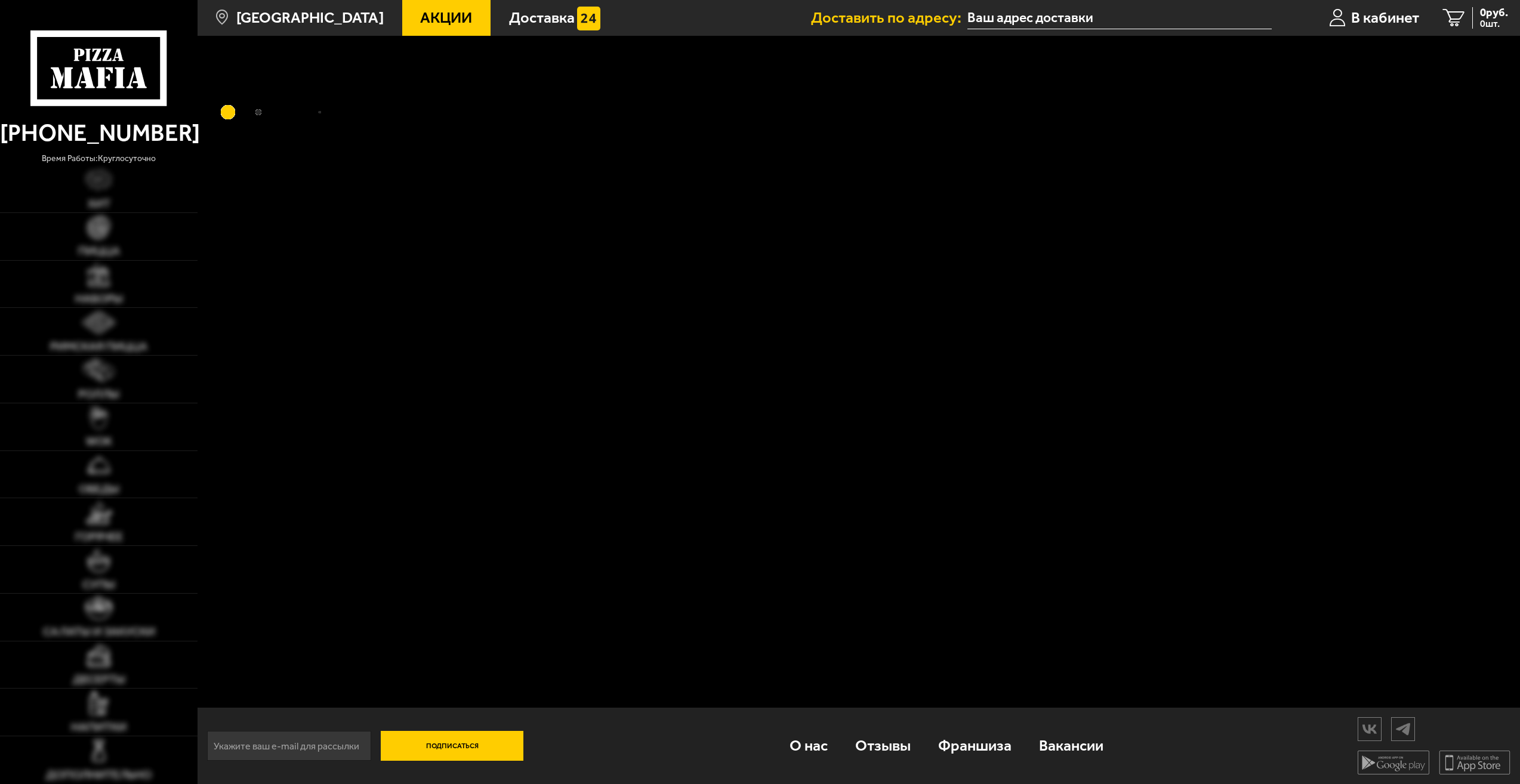
type input "[STREET_ADDRESS]"
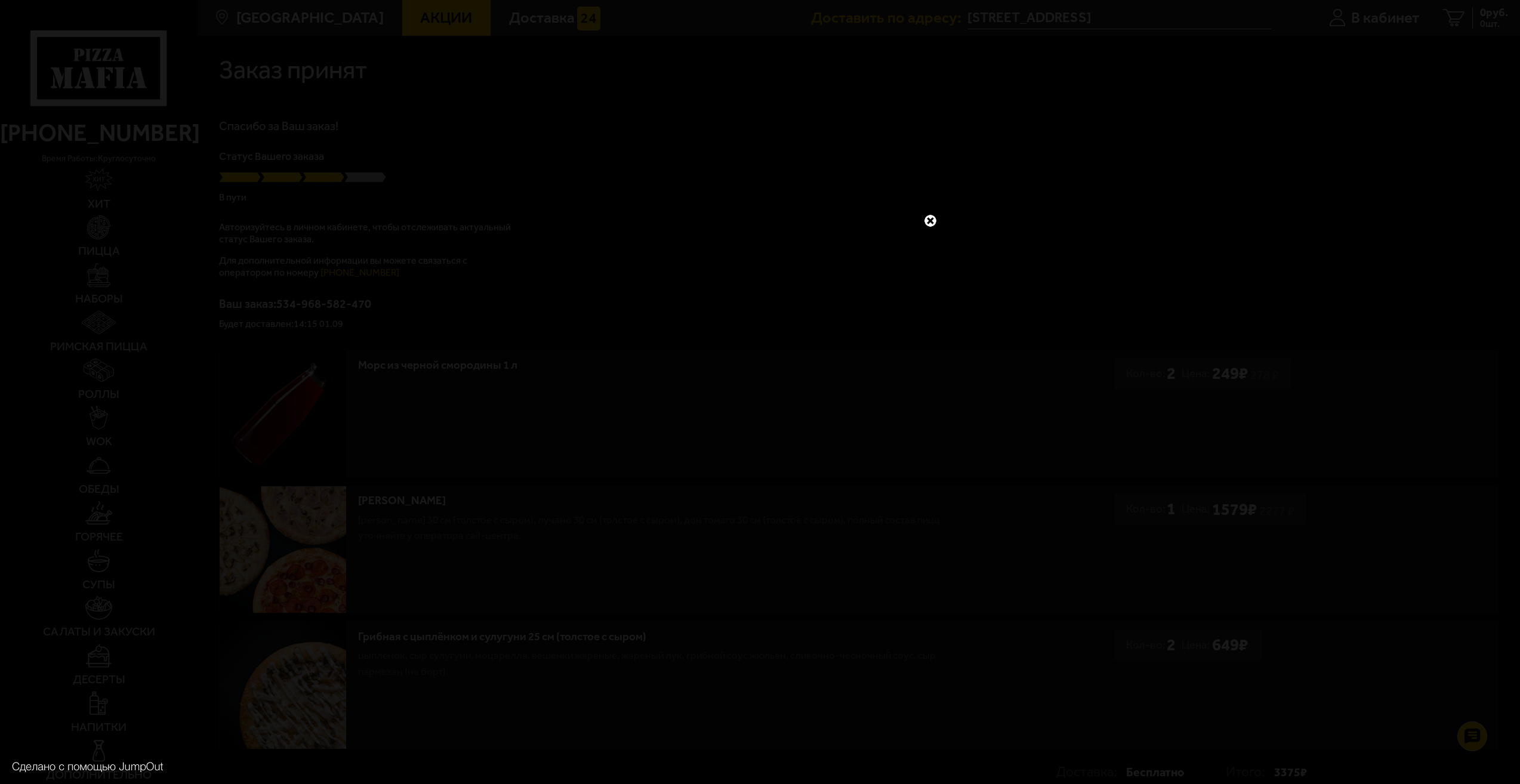
click at [929, 224] on link at bounding box center [931, 221] width 16 height 16
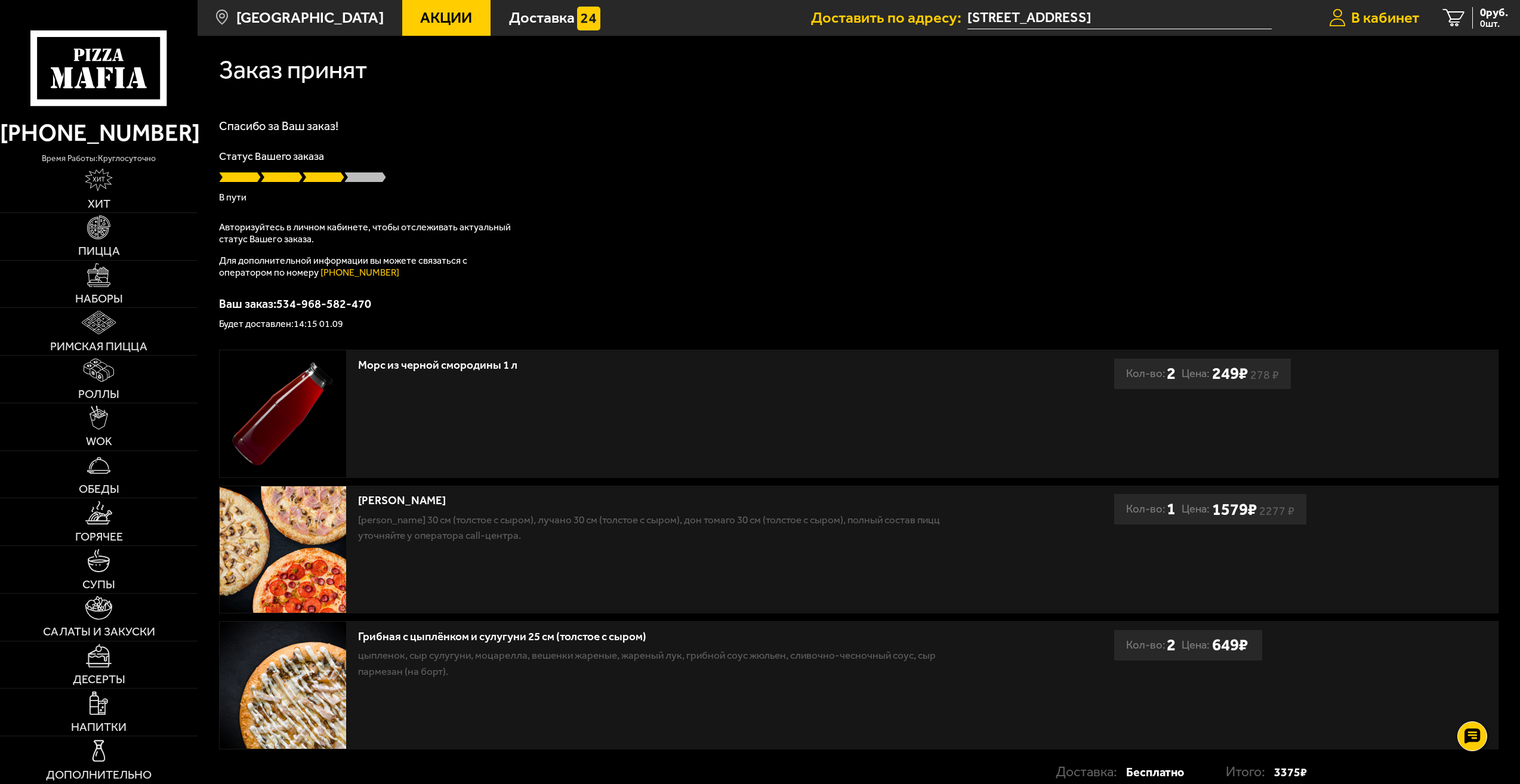
click at [1389, 23] on span "В кабинет" at bounding box center [1385, 17] width 68 height 15
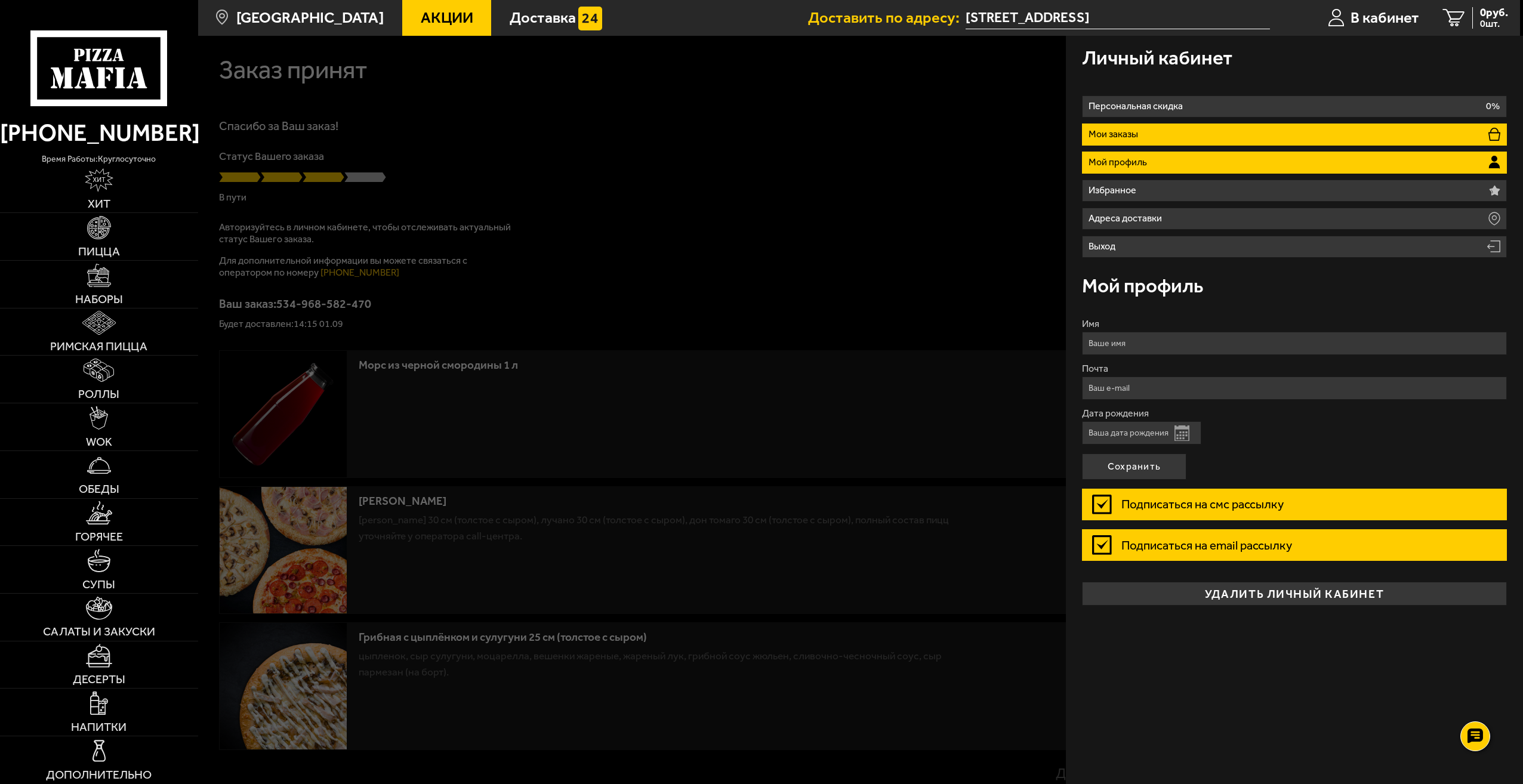
click at [1136, 136] on p "Мои заказы" at bounding box center [1115, 134] width 54 height 10
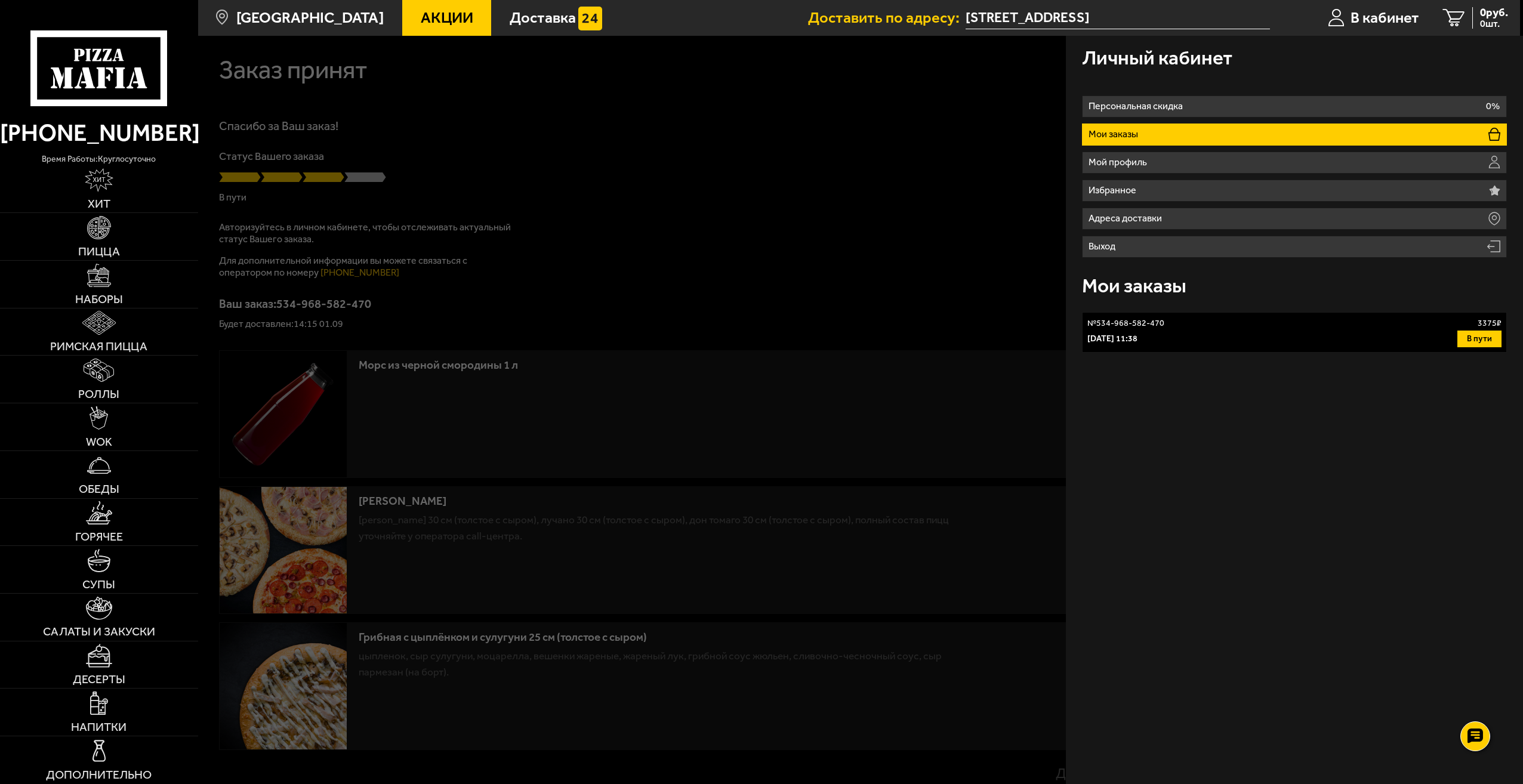
click at [1138, 335] on p "[DATE] 11:38" at bounding box center [1112, 339] width 50 height 12
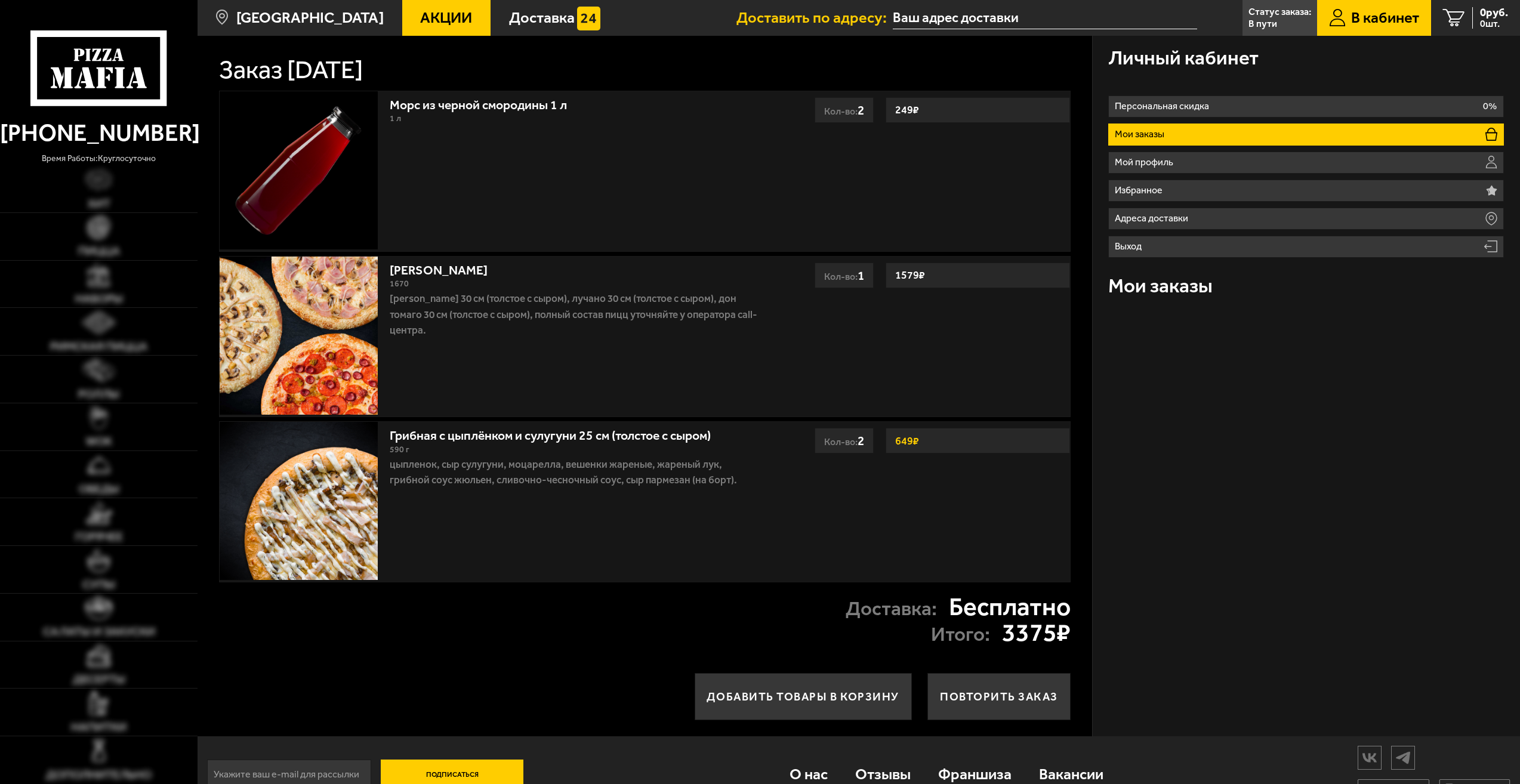
type input "[STREET_ADDRESS]"
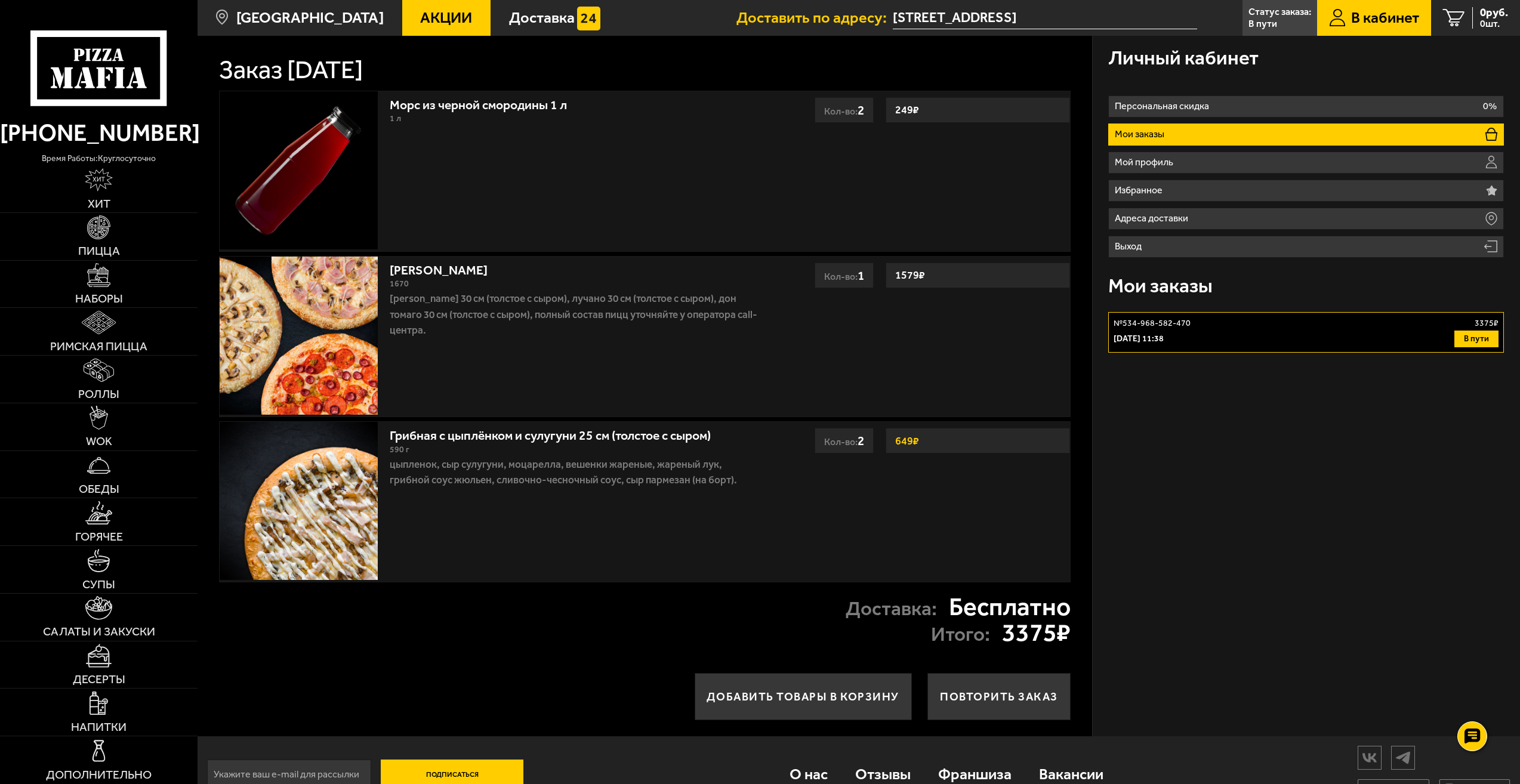
click at [1168, 330] on p "№ 534-968-582-470" at bounding box center [1152, 324] width 77 height 12
